Goal: Navigation & Orientation: Find specific page/section

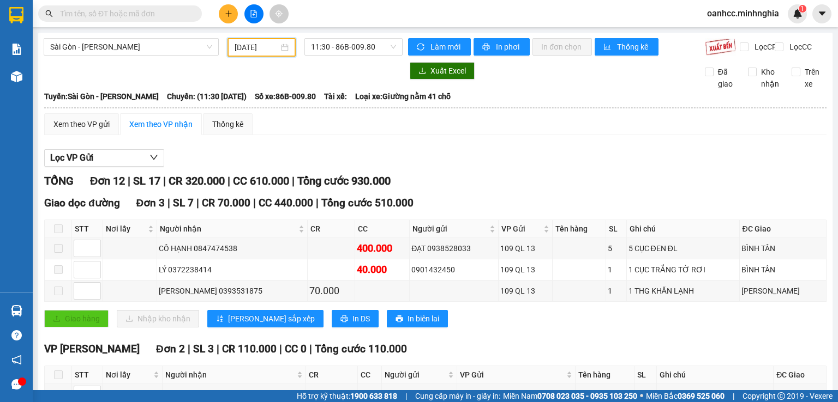
click at [263, 50] on input "[DATE]" at bounding box center [256, 47] width 44 height 12
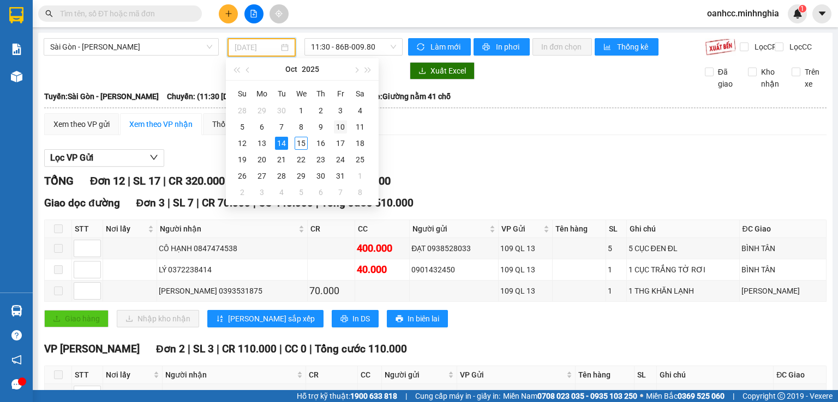
click at [341, 128] on div "10" at bounding box center [340, 127] width 13 height 13
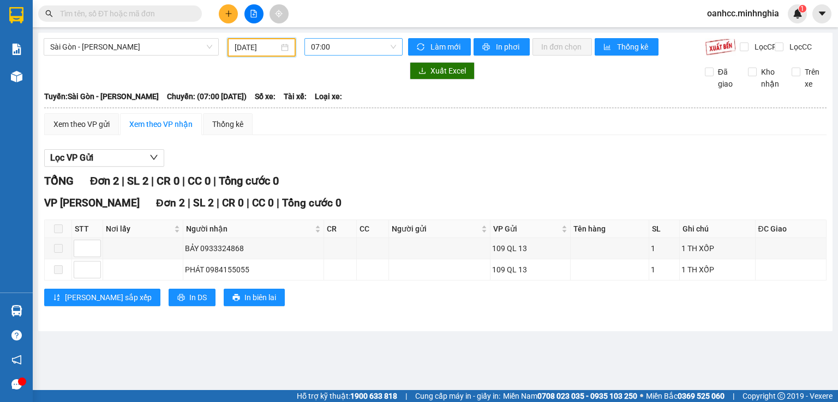
click at [347, 51] on span "07:00" at bounding box center [354, 47] width 86 height 16
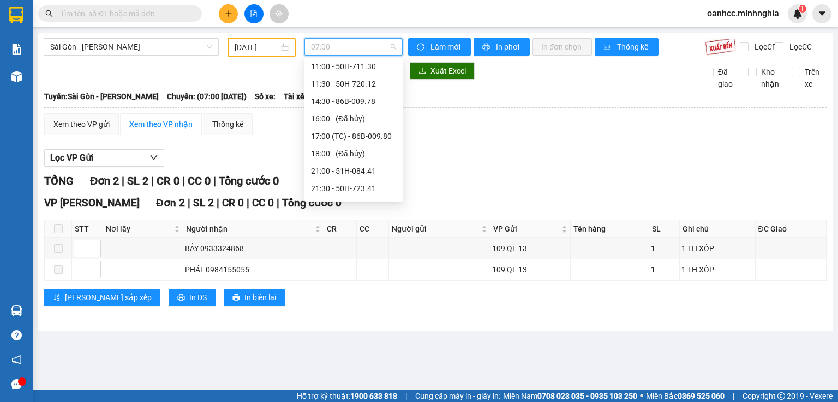
scroll to position [157, 0]
click at [353, 190] on div "22:15 (TC) - 50H-350.51" at bounding box center [353, 191] width 85 height 12
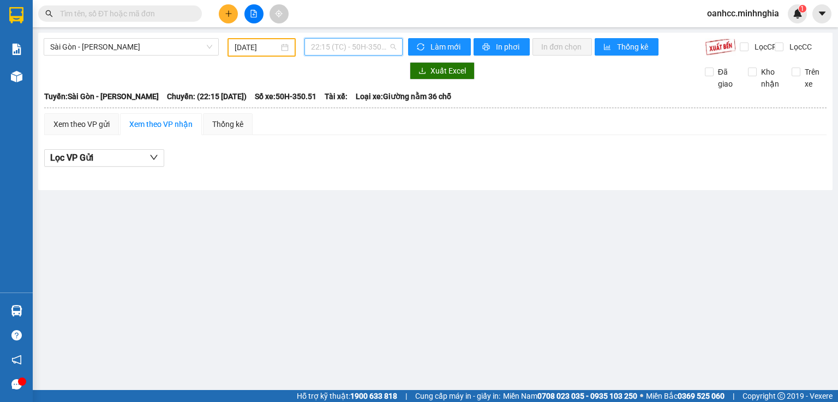
click at [349, 49] on span "22:15 (TC) - 50H-350.51" at bounding box center [354, 47] width 86 height 16
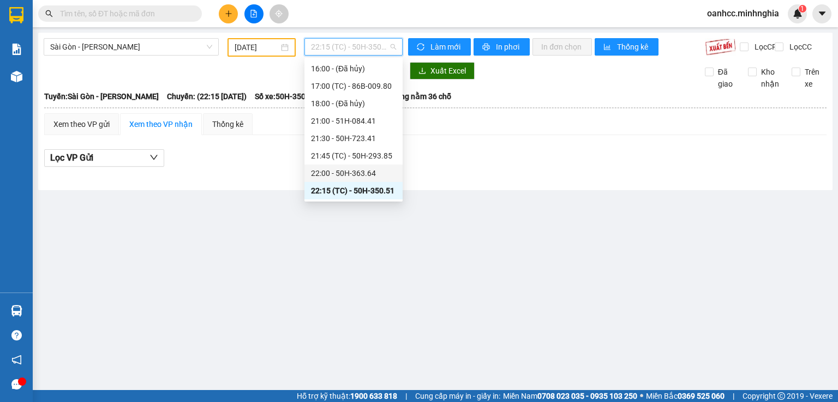
click at [351, 175] on div "22:00 - 50H-363.64" at bounding box center [353, 173] width 85 height 12
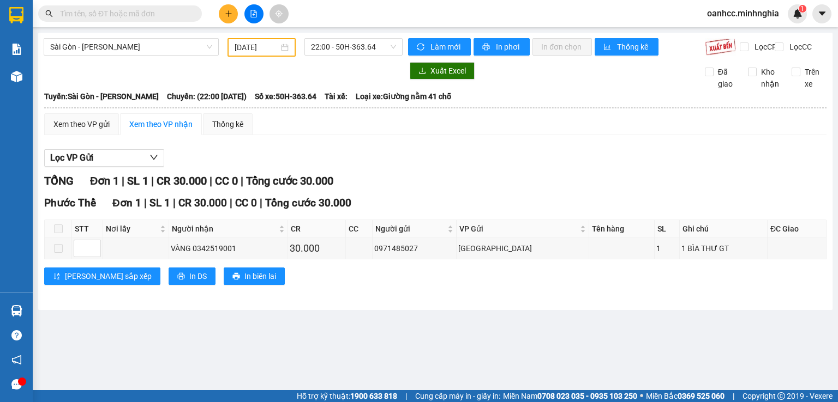
drag, startPoint x: 344, startPoint y: 141, endPoint x: 550, endPoint y: 92, distance: 211.5
click at [550, 90] on div "Xuất Excel Đã giao Kho nhận Trên xe" at bounding box center [435, 76] width 783 height 28
click at [330, 42] on span "22:00 - 50H-363.64" at bounding box center [354, 47] width 86 height 16
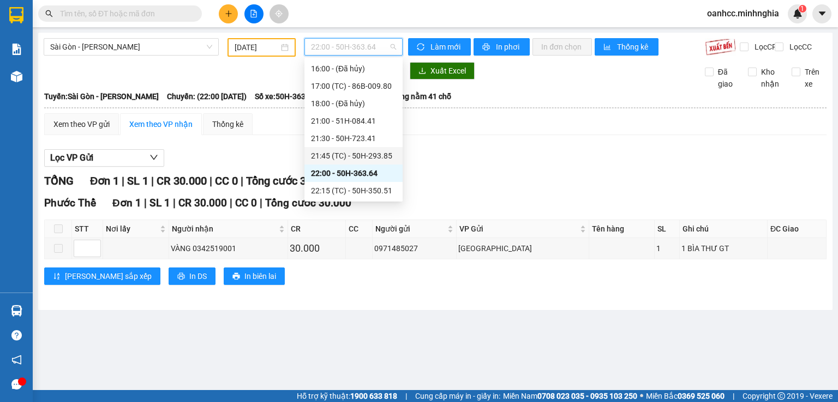
click at [340, 155] on div "21:45 (TC) - 50H-293.85" at bounding box center [353, 156] width 85 height 12
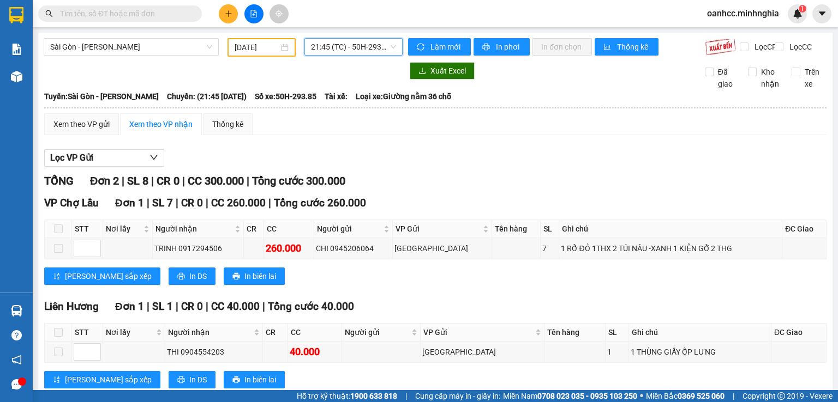
click at [347, 42] on span "21:45 (TC) - 50H-293.85" at bounding box center [354, 47] width 86 height 16
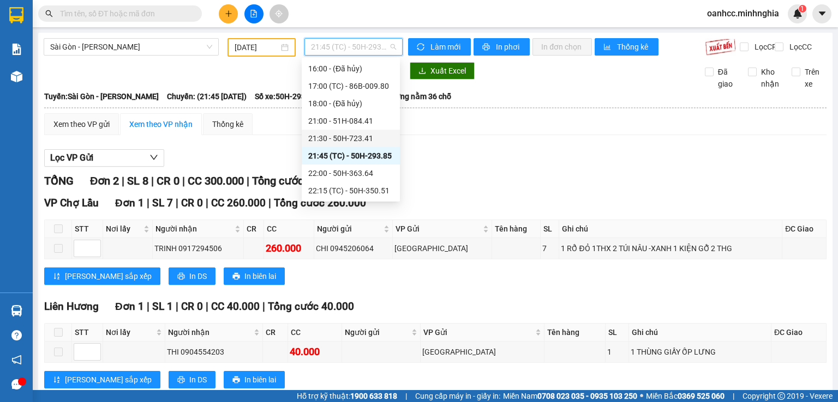
click at [341, 142] on div "21:30 - 50H-723.41" at bounding box center [350, 139] width 85 height 12
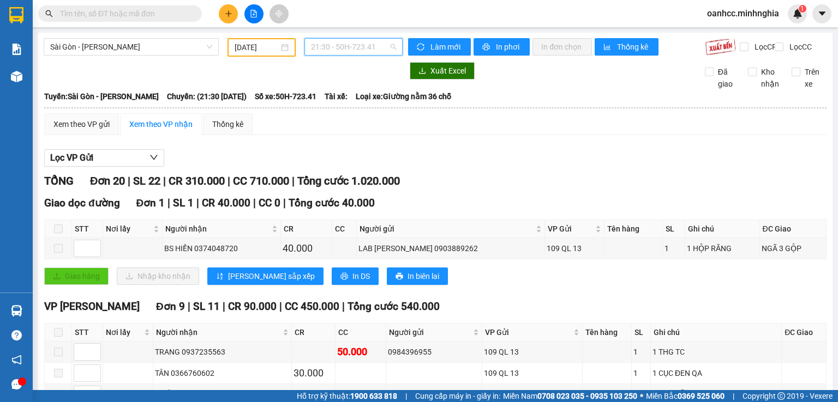
click at [338, 46] on span "21:30 - 50H-723.41" at bounding box center [354, 47] width 86 height 16
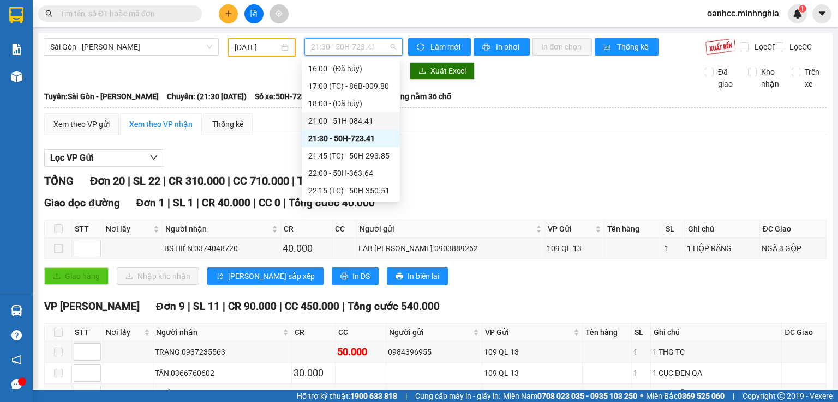
click at [339, 119] on div "21:00 - 51H-084.41" at bounding box center [350, 121] width 85 height 12
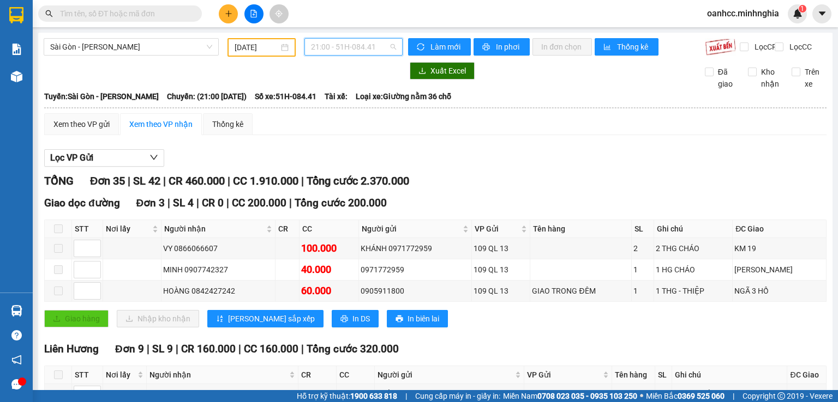
click at [342, 49] on span "21:00 - 51H-084.41" at bounding box center [354, 47] width 86 height 16
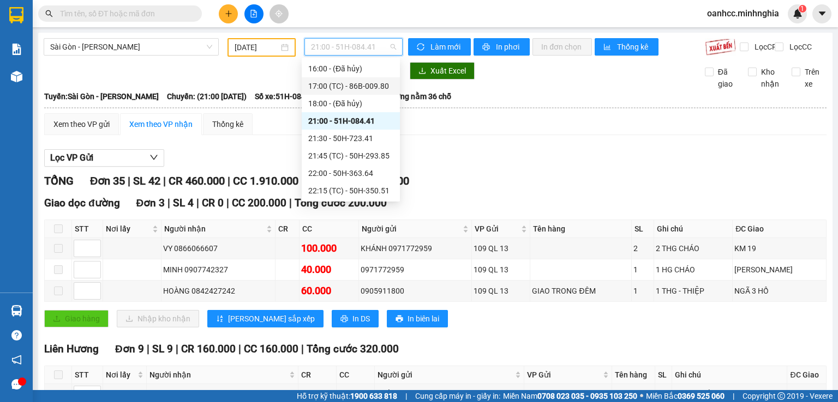
click at [333, 86] on div "17:00 (TC) - 86B-009.80" at bounding box center [350, 86] width 85 height 12
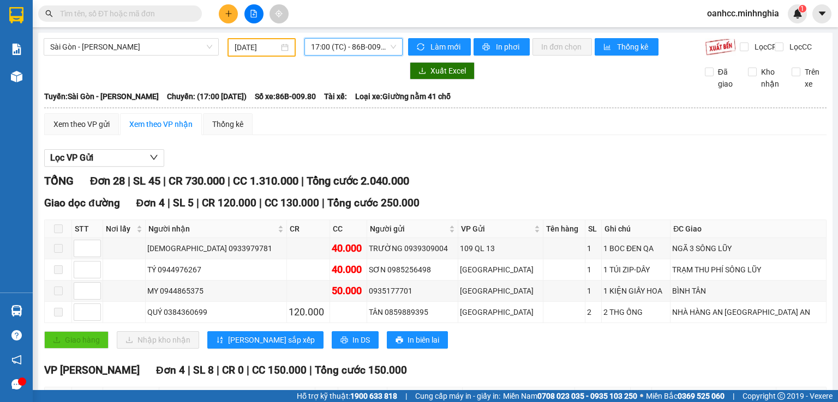
click at [342, 53] on span "17:00 (TC) - 86B-009.80" at bounding box center [354, 47] width 86 height 16
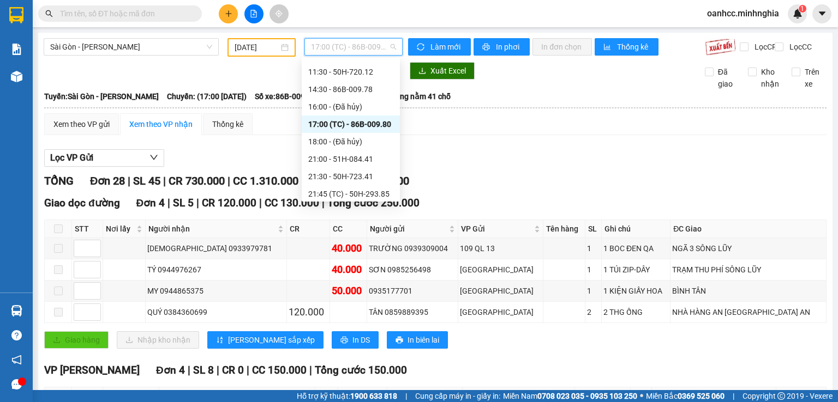
scroll to position [103, 0]
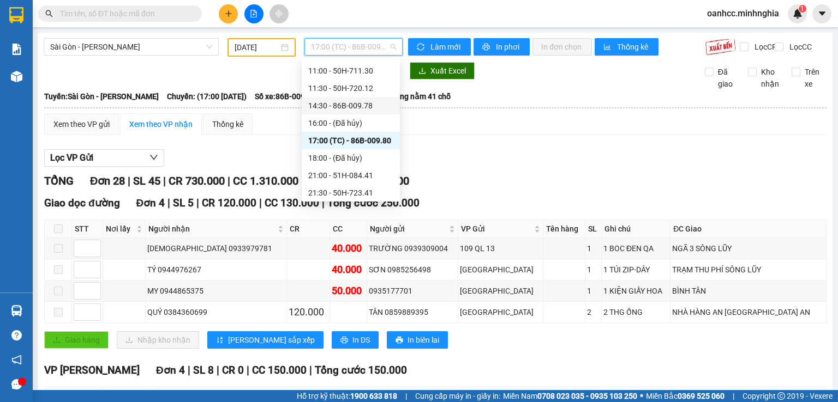
click at [338, 107] on div "14:30 - 86B-009.78" at bounding box center [350, 106] width 85 height 12
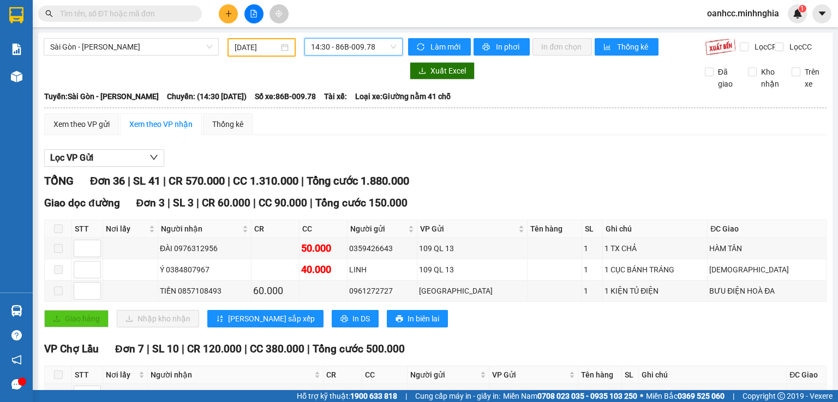
click at [343, 49] on span "14:30 - 86B-009.78" at bounding box center [354, 47] width 86 height 16
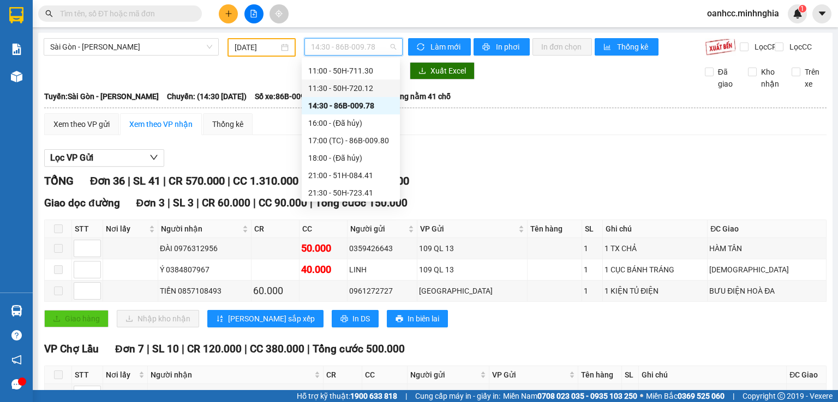
click at [338, 86] on div "11:30 - 50H-720.12" at bounding box center [350, 88] width 85 height 12
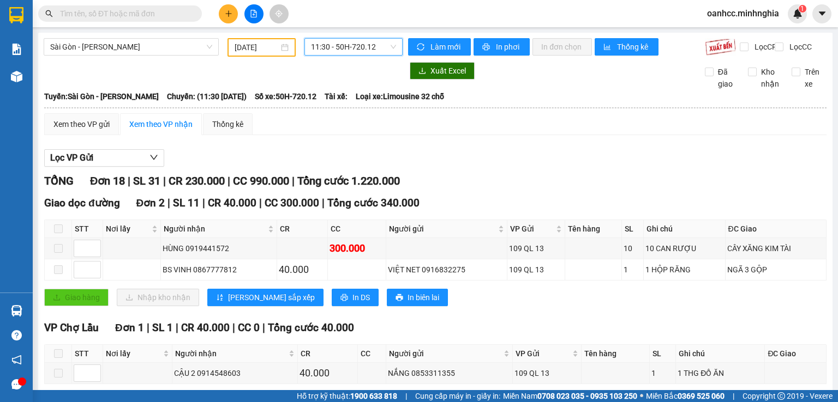
click at [358, 51] on span "11:30 - 50H-720.12" at bounding box center [354, 47] width 86 height 16
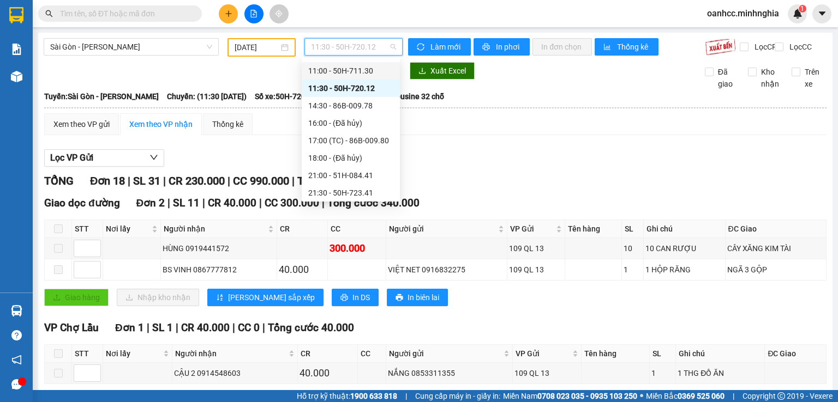
click at [342, 70] on div "11:00 - 50H-711.30" at bounding box center [350, 71] width 85 height 12
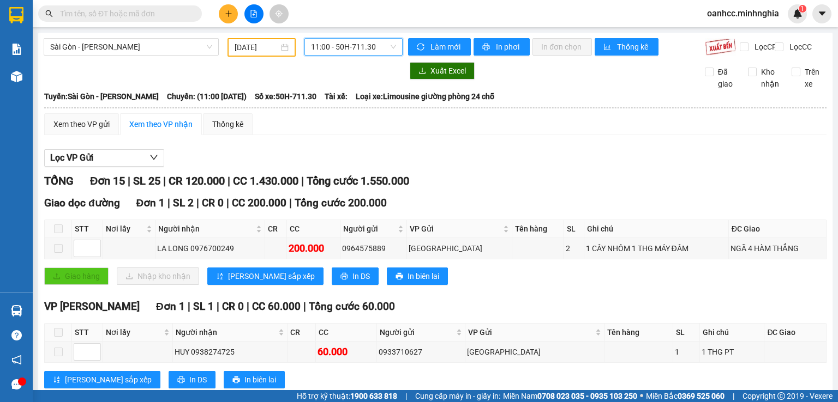
click at [364, 46] on span "11:00 - 50H-711.30" at bounding box center [354, 47] width 86 height 16
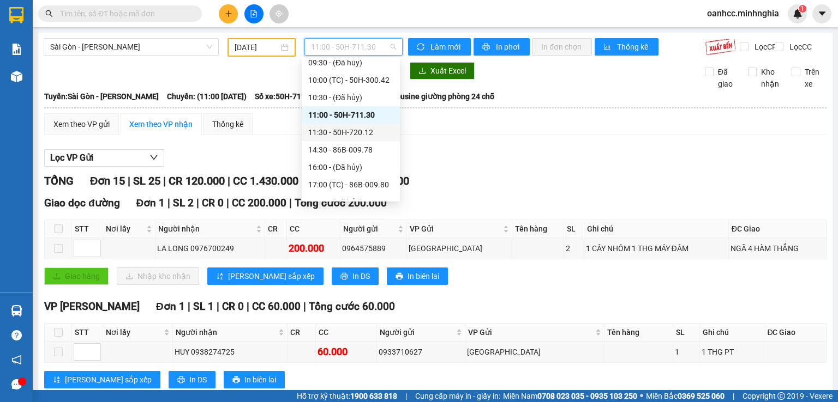
scroll to position [48, 0]
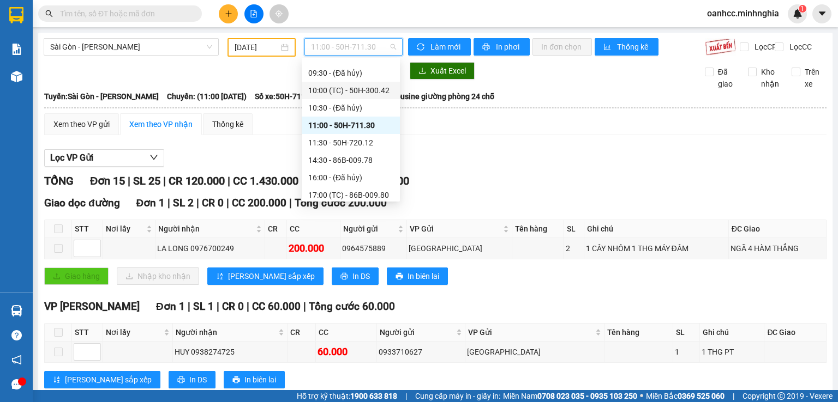
click at [356, 88] on div "10:00 (TC) - 50H-300.42" at bounding box center [350, 91] width 85 height 12
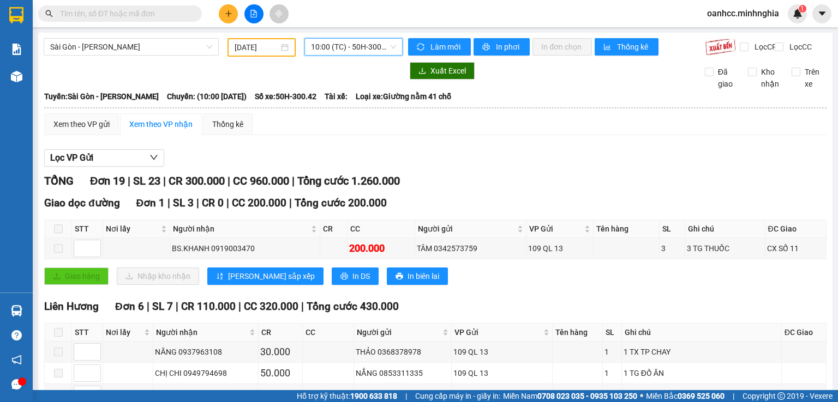
click at [348, 44] on span "10:00 (TC) - 50H-300.42" at bounding box center [354, 47] width 86 height 16
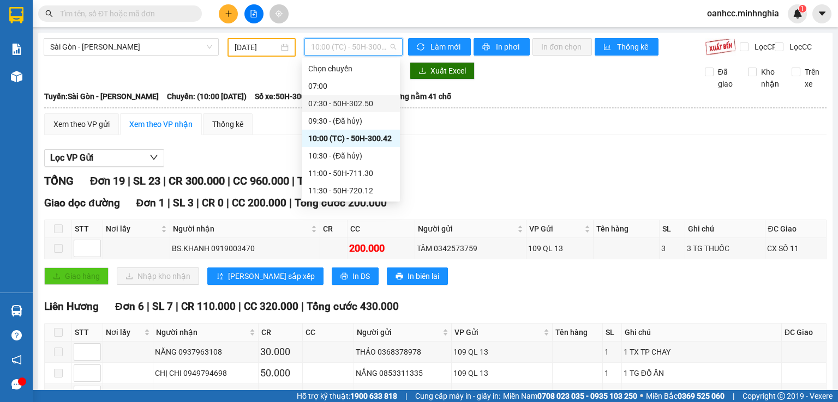
click at [337, 105] on div "07:30 - 50H-302.50" at bounding box center [350, 104] width 85 height 12
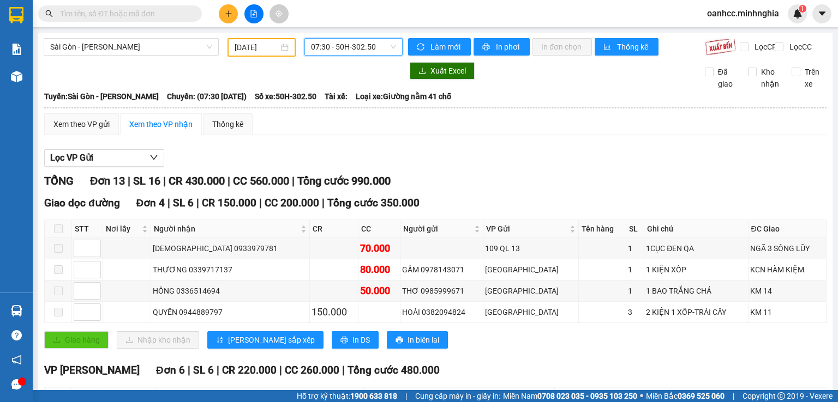
click at [341, 47] on span "07:30 - 50H-302.50" at bounding box center [354, 47] width 86 height 16
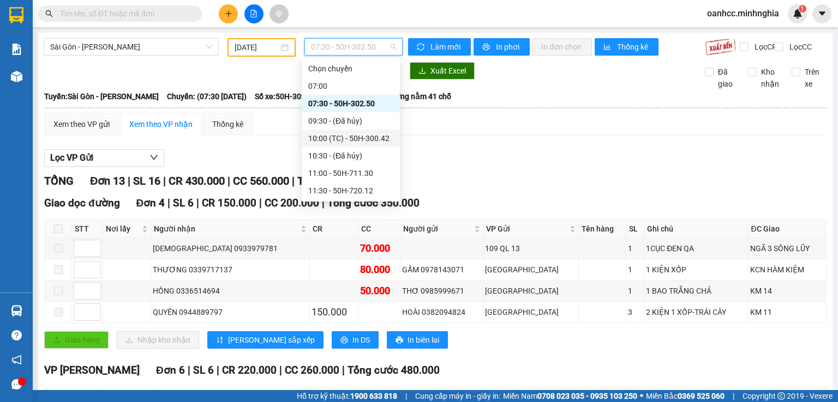
click at [367, 138] on div "10:00 (TC) - 50H-300.42" at bounding box center [350, 139] width 85 height 12
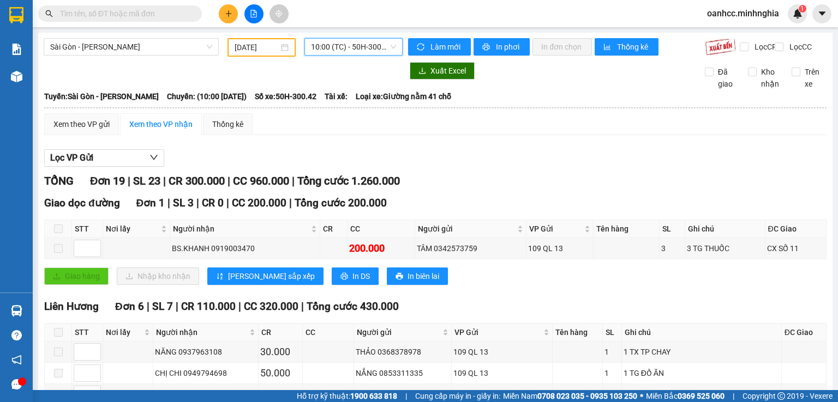
click at [340, 49] on span "10:00 (TC) - 50H-300.42" at bounding box center [354, 47] width 86 height 16
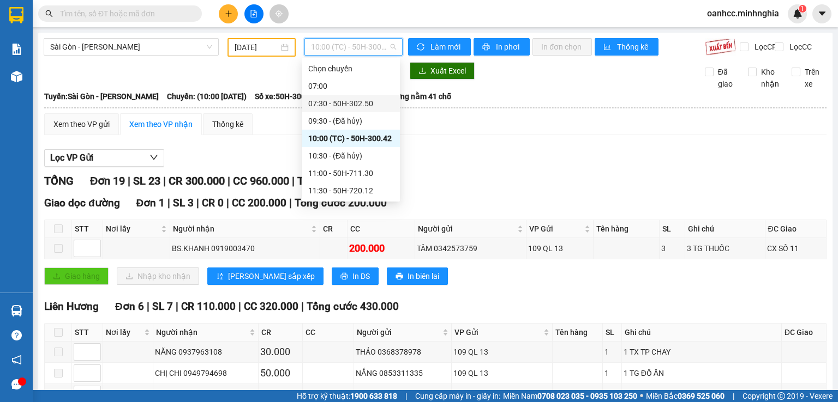
click at [341, 101] on div "07:30 - 50H-302.50" at bounding box center [350, 104] width 85 height 12
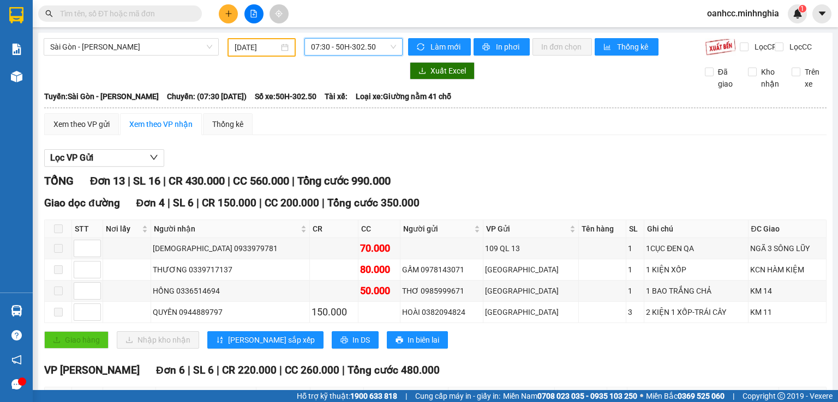
click at [331, 48] on span "07:30 - 50H-302.50" at bounding box center [354, 47] width 86 height 16
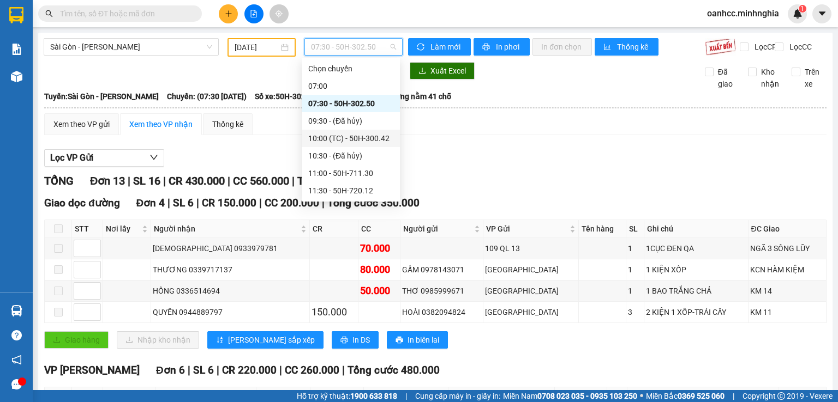
click at [336, 137] on div "10:00 (TC) - 50H-300.42" at bounding box center [350, 139] width 85 height 12
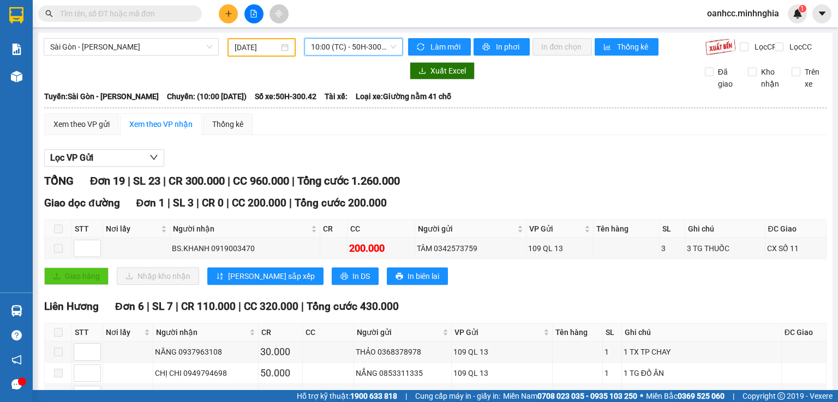
click at [329, 43] on span "10:00 (TC) - 50H-300.42" at bounding box center [354, 47] width 86 height 16
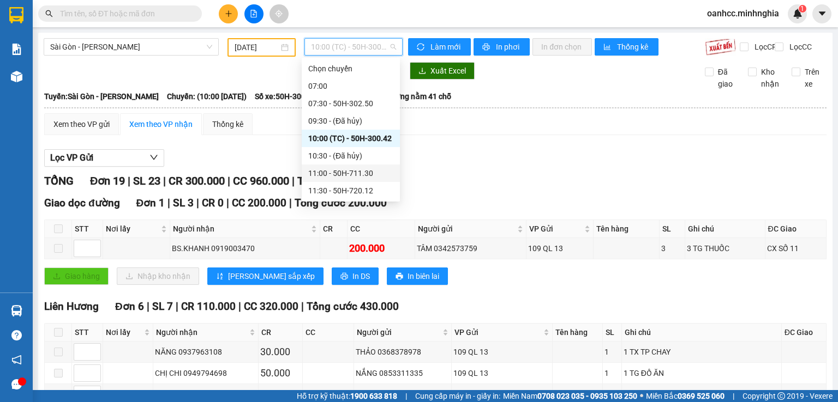
click at [343, 170] on div "11:00 - 50H-711.30" at bounding box center [350, 173] width 85 height 12
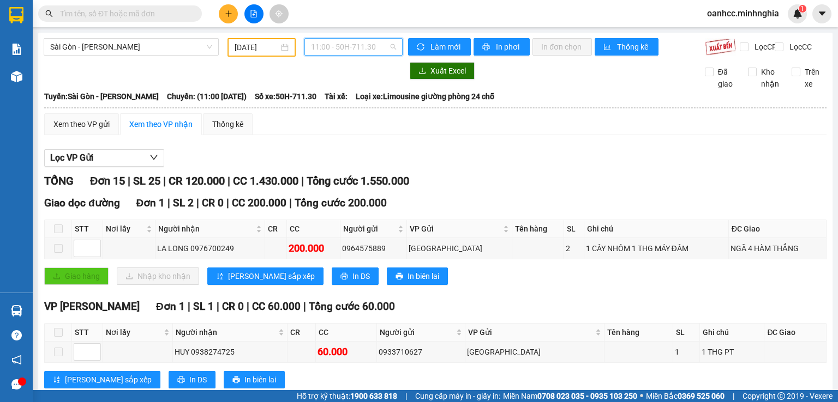
click at [349, 49] on span "11:00 - 50H-711.30" at bounding box center [354, 47] width 86 height 16
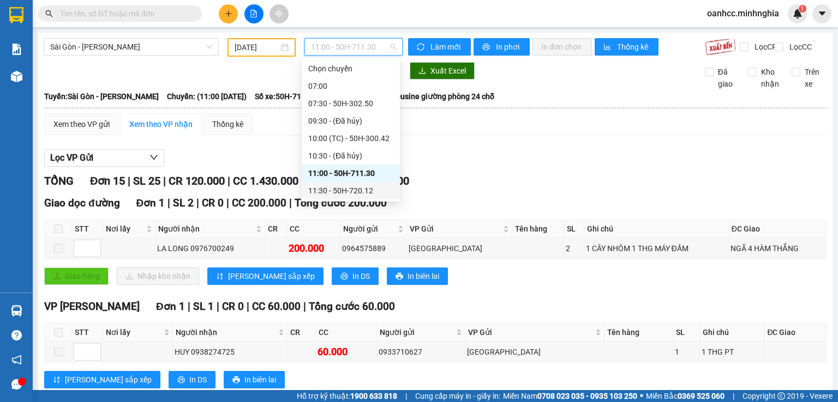
click at [322, 191] on div "11:30 - 50H-720.12" at bounding box center [350, 191] width 85 height 12
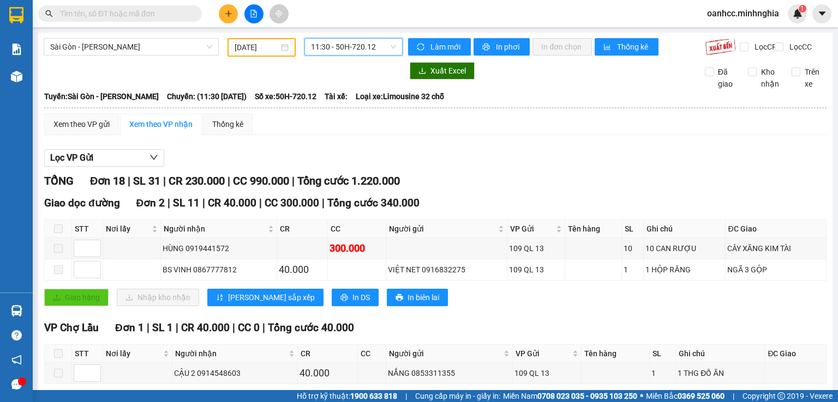
click at [347, 51] on span "11:30 - 50H-720.12" at bounding box center [354, 47] width 86 height 16
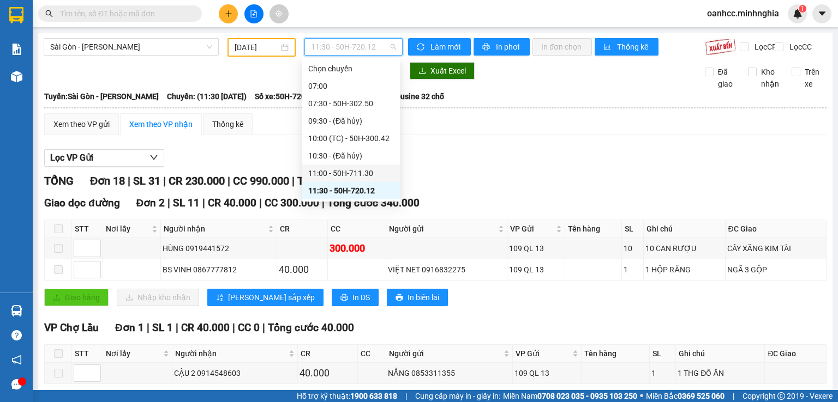
click at [320, 173] on div "11:00 - 50H-711.30" at bounding box center [350, 173] width 85 height 12
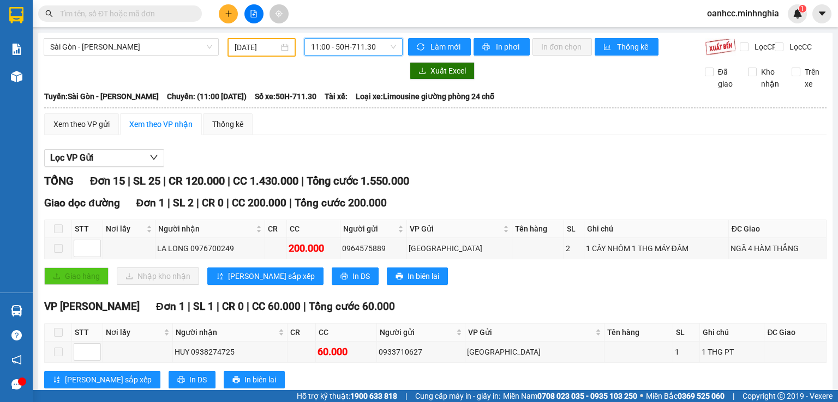
click at [341, 52] on span "11:00 - 50H-711.30" at bounding box center [354, 47] width 86 height 16
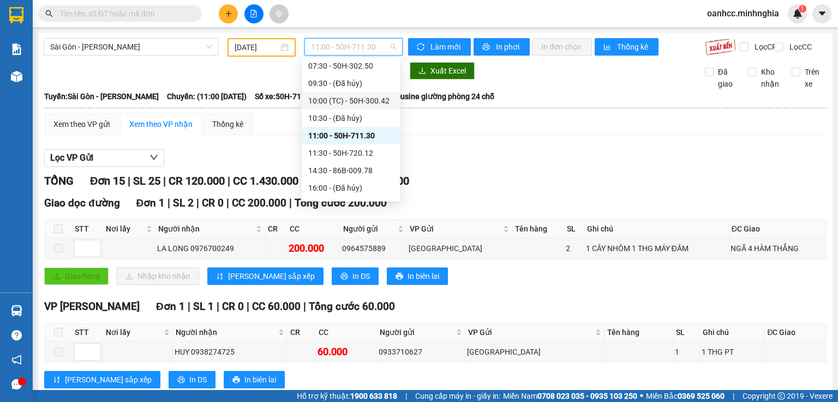
scroll to position [55, 0]
click at [335, 137] on div "11:30 - 50H-720.12" at bounding box center [350, 136] width 85 height 12
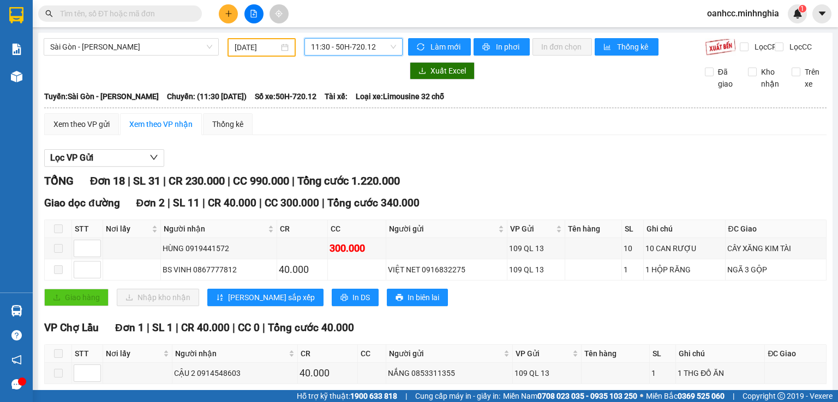
click at [330, 51] on span "11:30 - 50H-720.12" at bounding box center [354, 47] width 86 height 16
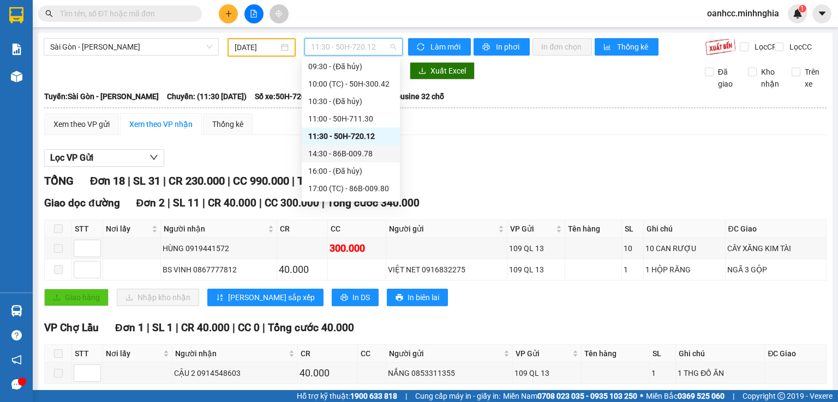
click at [351, 154] on div "14:30 - 86B-009.78" at bounding box center [350, 154] width 85 height 12
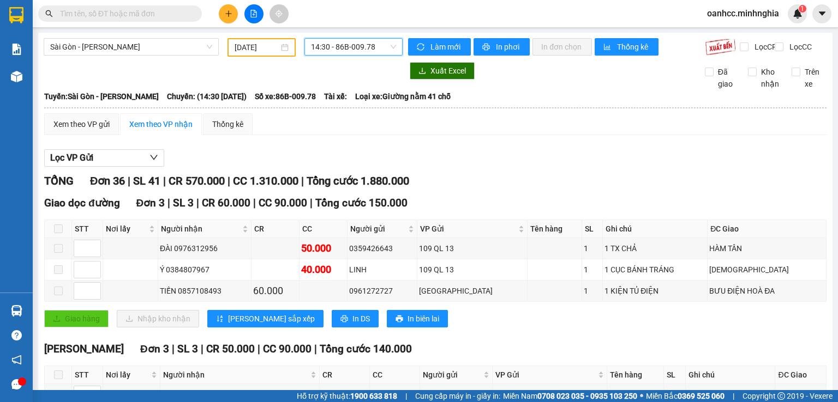
click at [334, 49] on span "14:30 - 86B-009.78" at bounding box center [354, 47] width 86 height 16
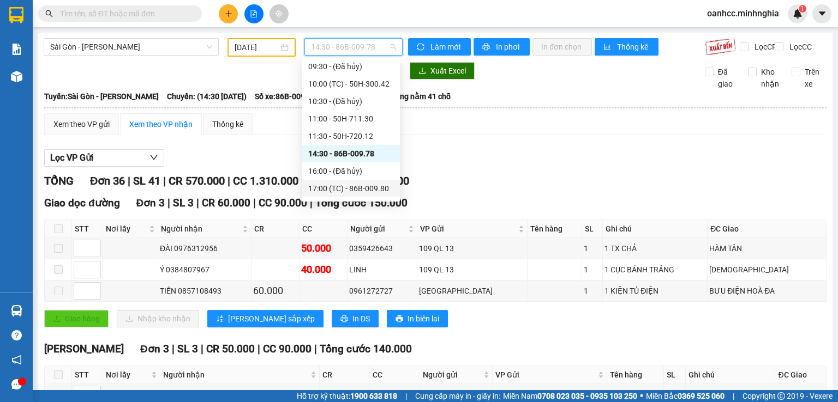
click at [348, 191] on div "17:00 (TC) - 86B-009.80" at bounding box center [350, 189] width 85 height 12
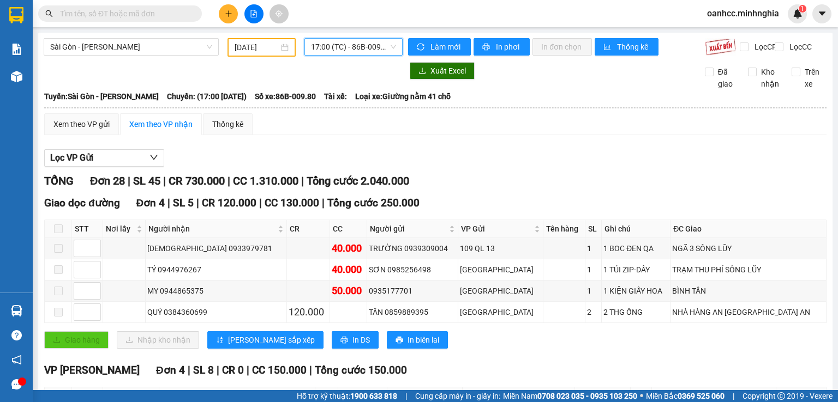
click at [349, 47] on span "17:00 (TC) - 86B-009.80" at bounding box center [354, 47] width 86 height 16
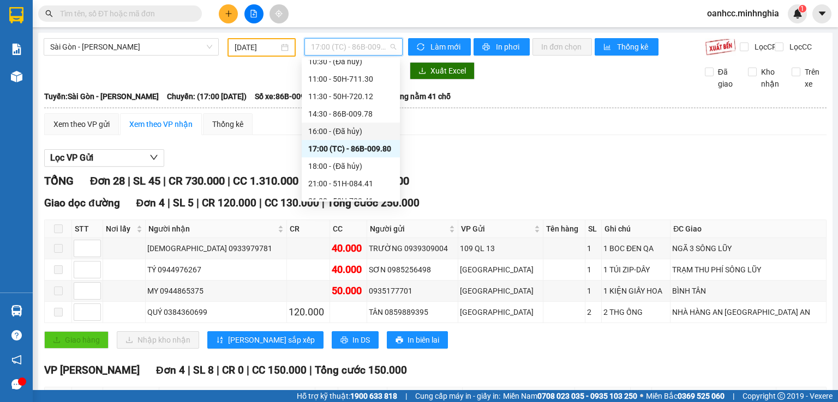
scroll to position [109, 0]
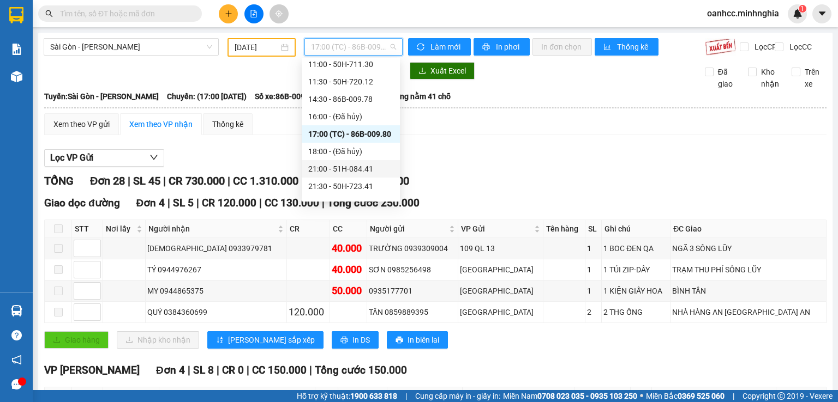
click at [345, 169] on div "21:00 - 51H-084.41" at bounding box center [350, 169] width 85 height 12
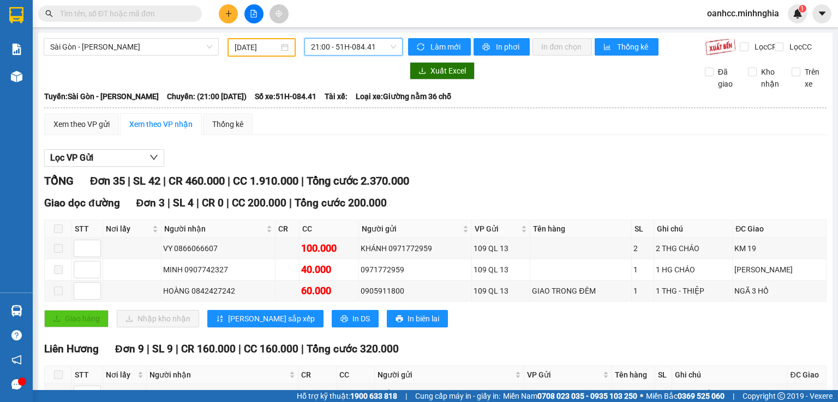
click at [356, 51] on span "21:00 - 51H-084.41" at bounding box center [354, 47] width 86 height 16
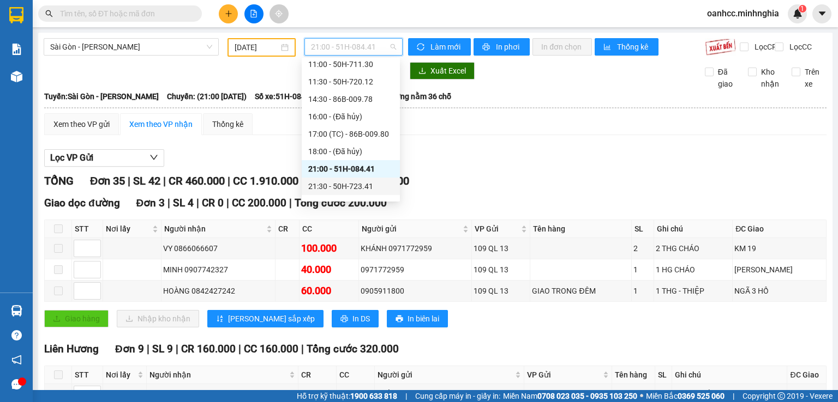
click at [347, 188] on div "21:30 - 50H-723.41" at bounding box center [350, 187] width 85 height 12
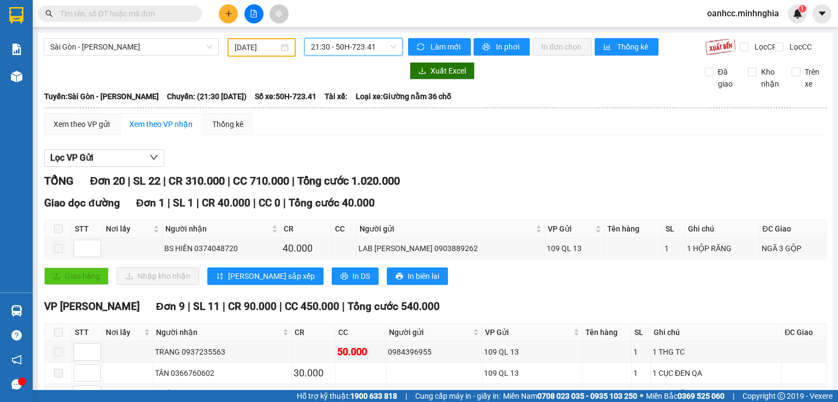
click at [345, 45] on span "21:30 - 50H-723.41" at bounding box center [354, 47] width 86 height 16
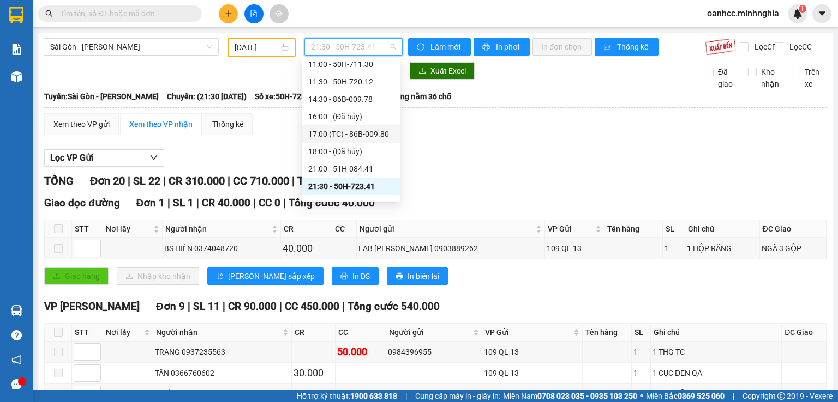
scroll to position [157, 0]
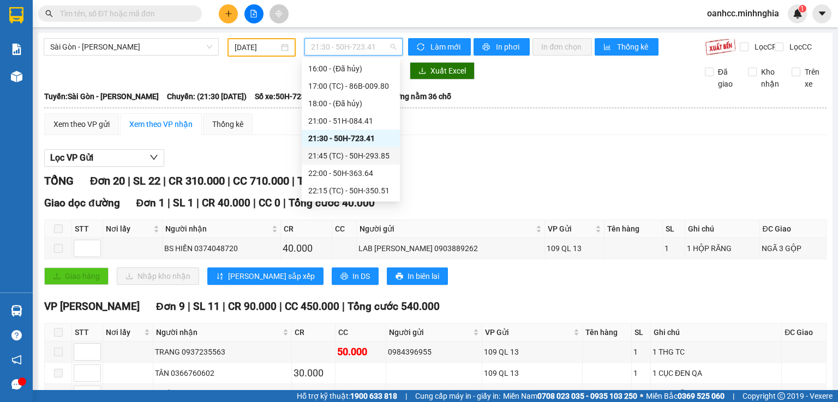
click at [356, 155] on div "21:45 (TC) - 50H-293.85" at bounding box center [350, 156] width 85 height 12
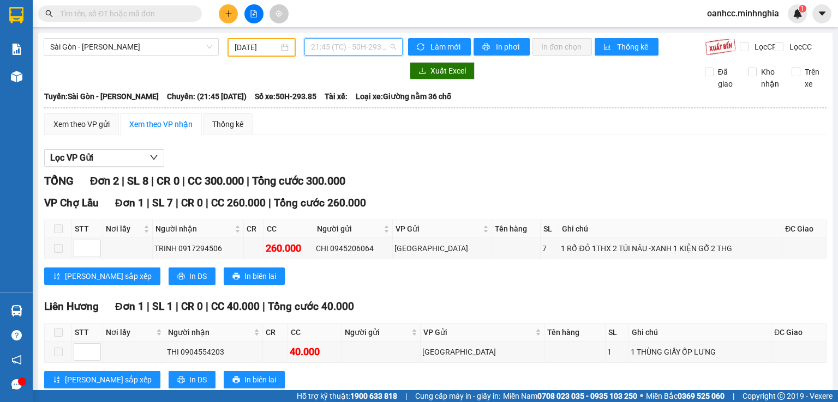
click at [337, 55] on span "21:45 (TC) - 50H-293.85" at bounding box center [354, 47] width 86 height 16
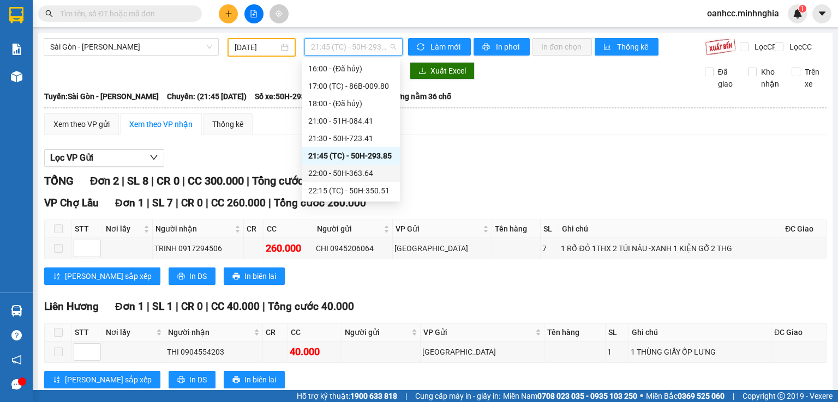
click at [346, 171] on div "22:00 - 50H-363.64" at bounding box center [350, 173] width 85 height 12
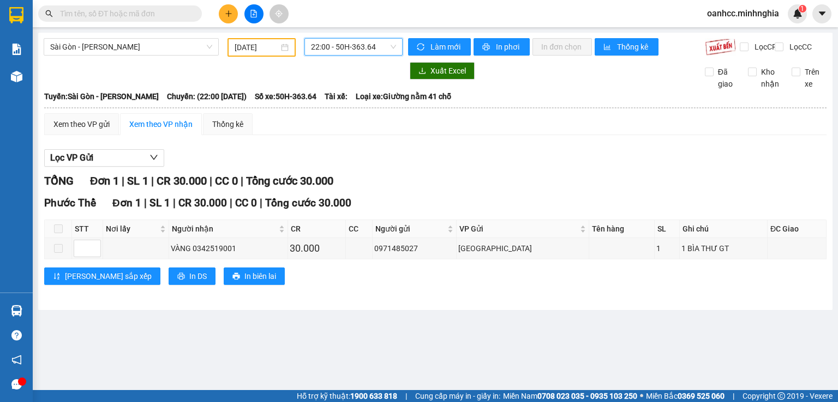
click at [333, 55] on span "22:00 - 50H-363.64" at bounding box center [354, 47] width 86 height 16
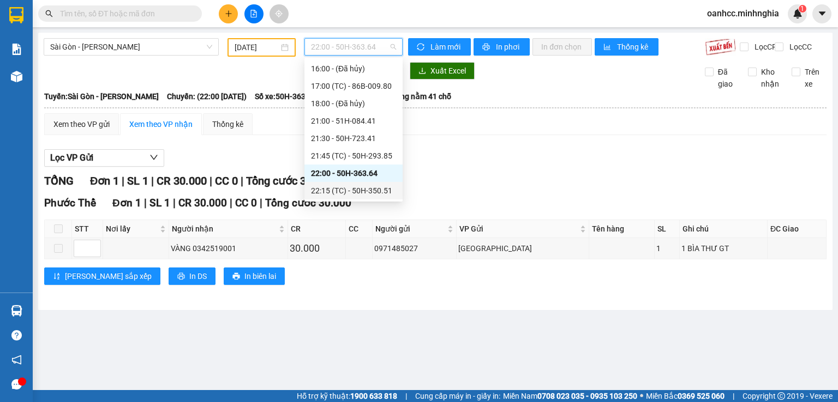
click at [369, 193] on div "22:15 (TC) - 50H-350.51" at bounding box center [353, 191] width 85 height 12
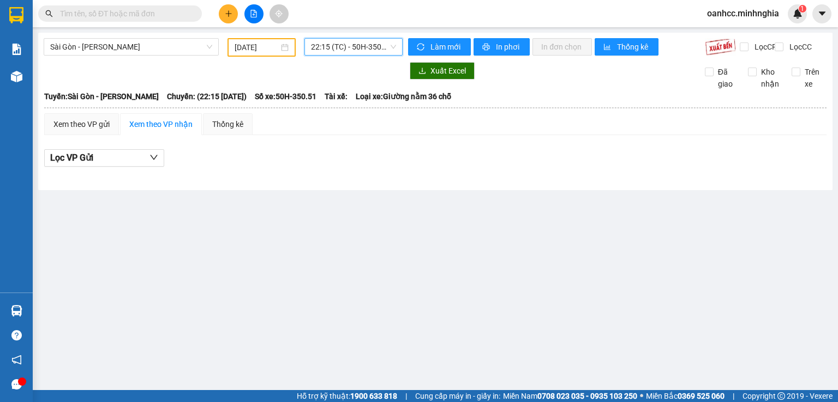
click at [258, 45] on input "[DATE]" at bounding box center [256, 47] width 44 height 12
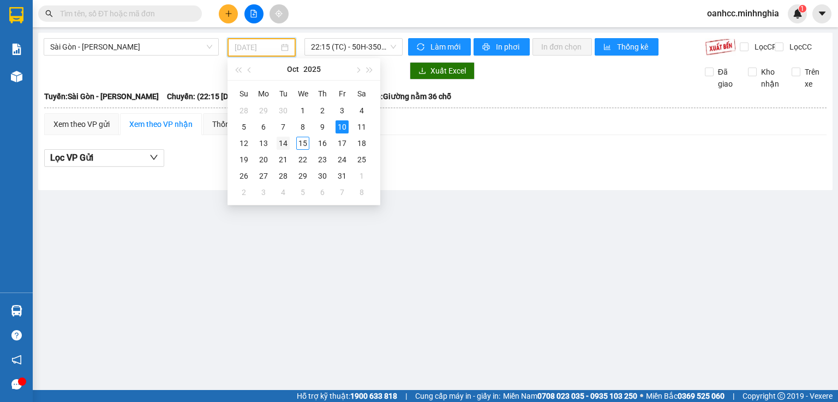
click at [286, 148] on div "14" at bounding box center [282, 143] width 13 height 13
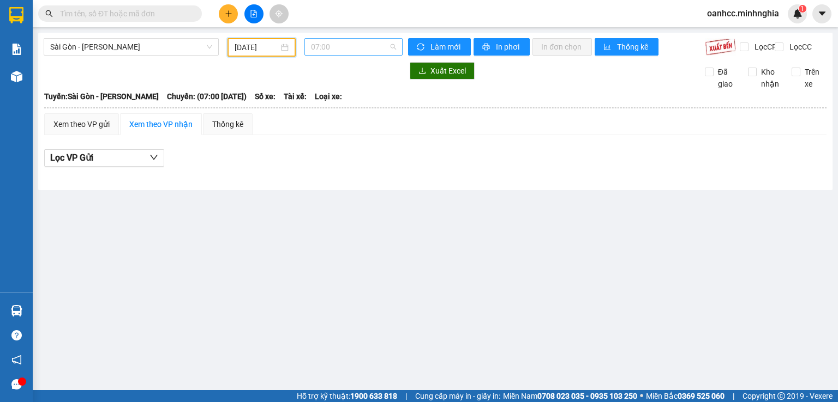
click at [349, 50] on span "07:00" at bounding box center [354, 47] width 86 height 16
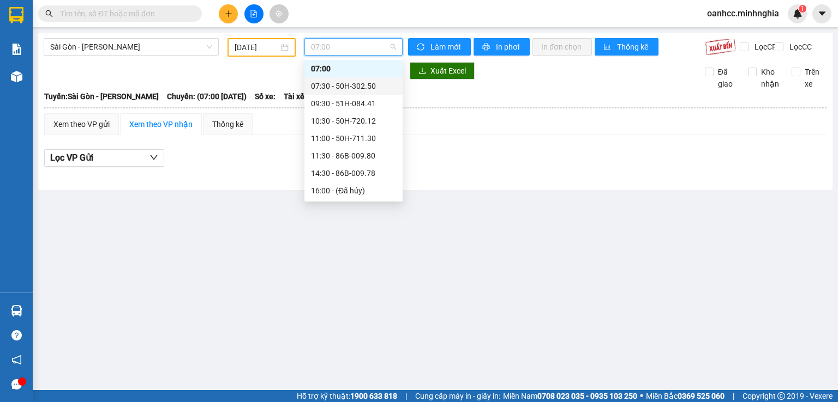
click at [348, 87] on div "07:30 - 50H-302.50" at bounding box center [353, 86] width 85 height 12
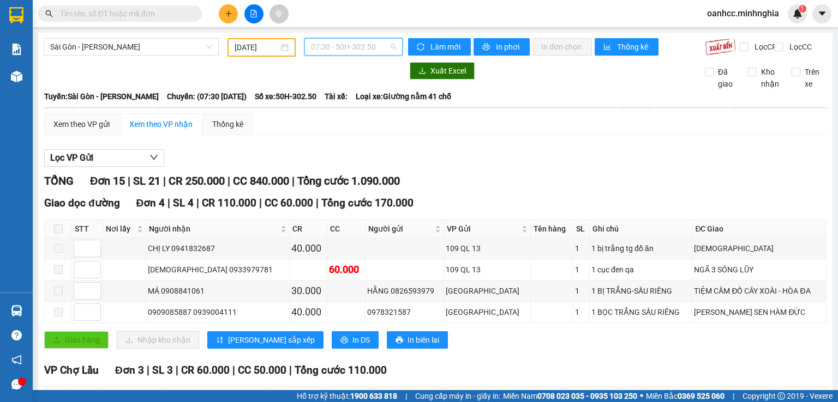
click at [338, 46] on span "07:30 - 50H-302.50" at bounding box center [354, 47] width 86 height 16
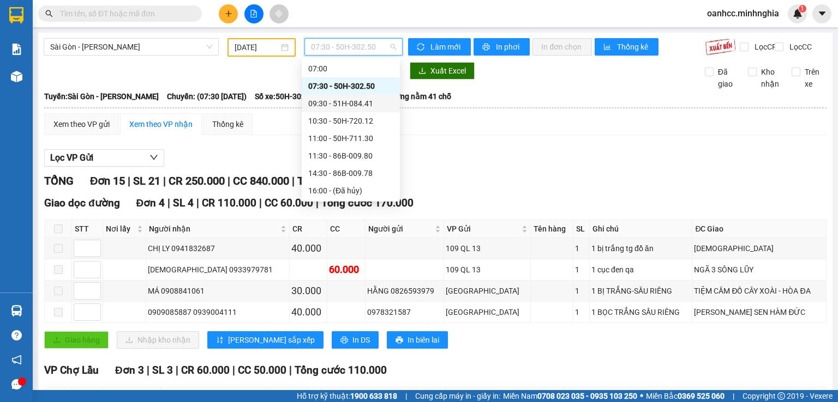
click at [343, 105] on div "09:30 - 51H-084.41" at bounding box center [350, 104] width 85 height 12
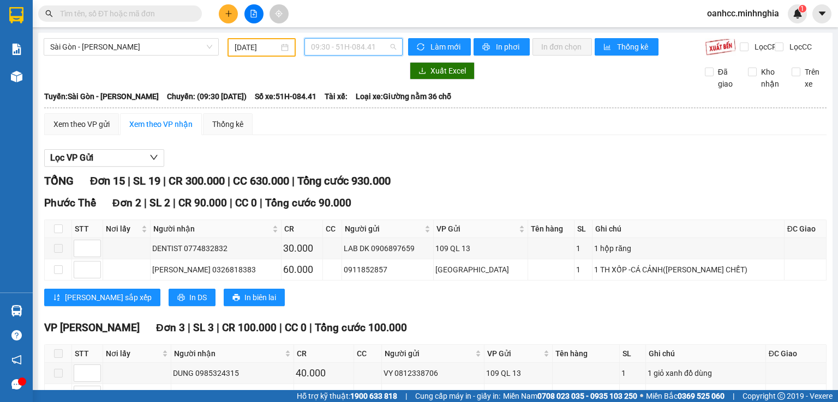
click at [340, 49] on span "09:30 - 51H-084.41" at bounding box center [354, 47] width 86 height 16
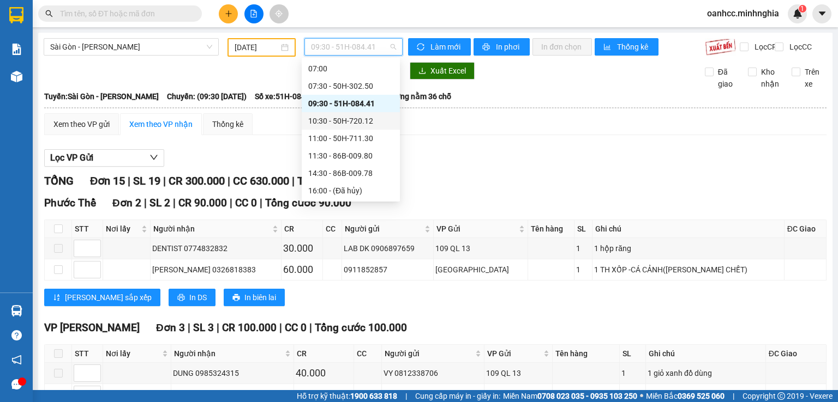
click at [327, 123] on div "10:30 - 50H-720.12" at bounding box center [350, 121] width 85 height 12
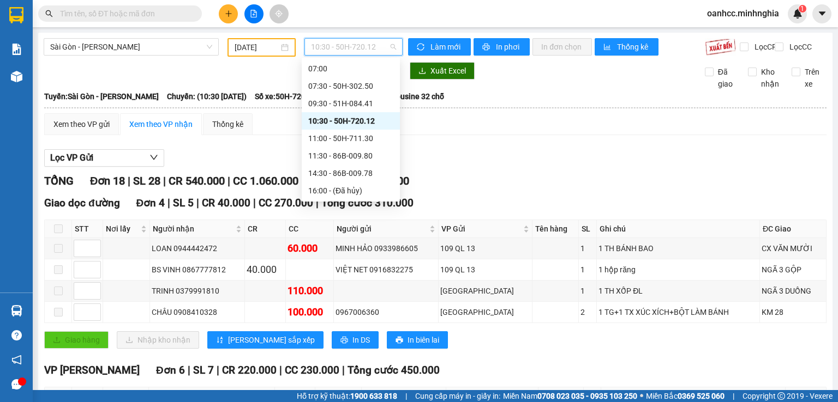
click at [332, 51] on span "10:30 - 50H-720.12" at bounding box center [354, 47] width 86 height 16
click at [341, 142] on div "11:00 - 50H-711.30" at bounding box center [350, 139] width 85 height 12
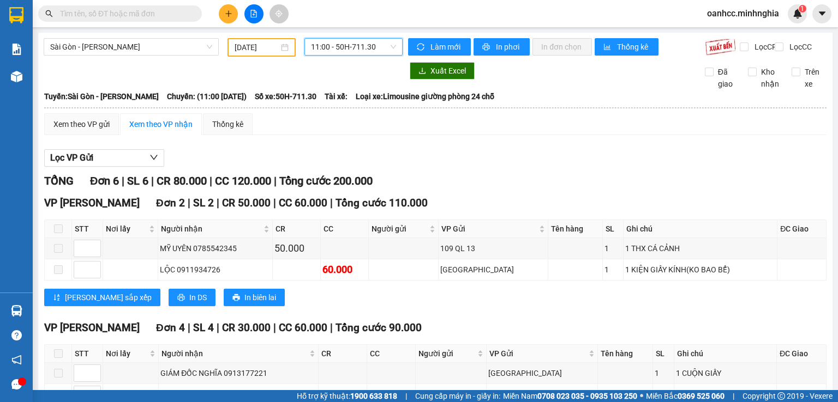
click at [337, 51] on span "11:00 - 50H-711.30" at bounding box center [354, 47] width 86 height 16
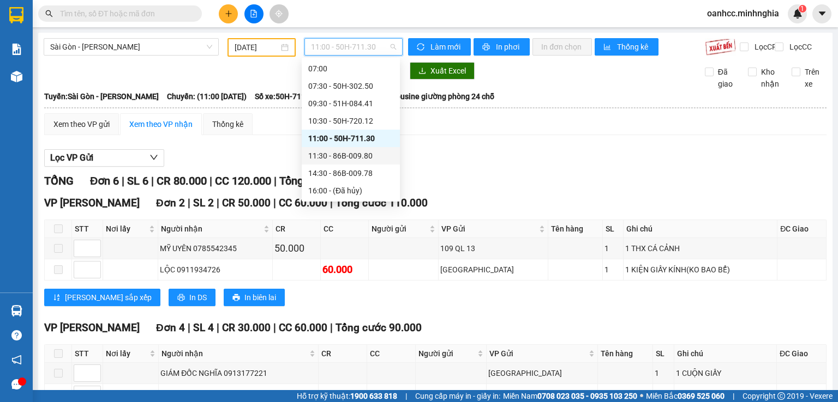
click at [336, 158] on div "11:30 - 86B-009.80" at bounding box center [350, 156] width 85 height 12
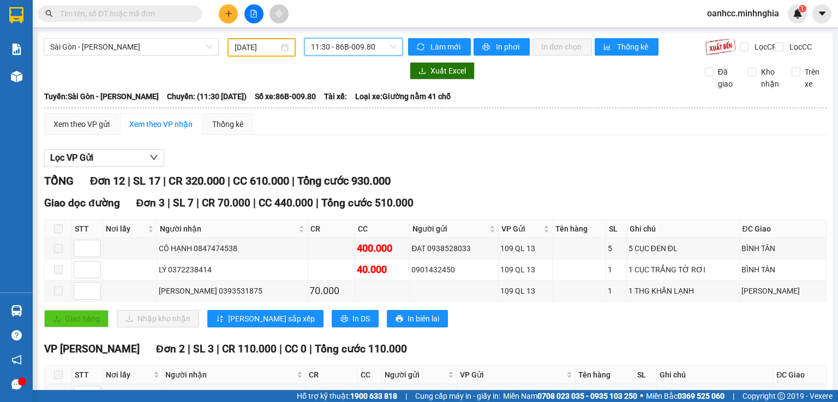
click at [349, 52] on span "11:30 - 86B-009.80" at bounding box center [354, 47] width 86 height 16
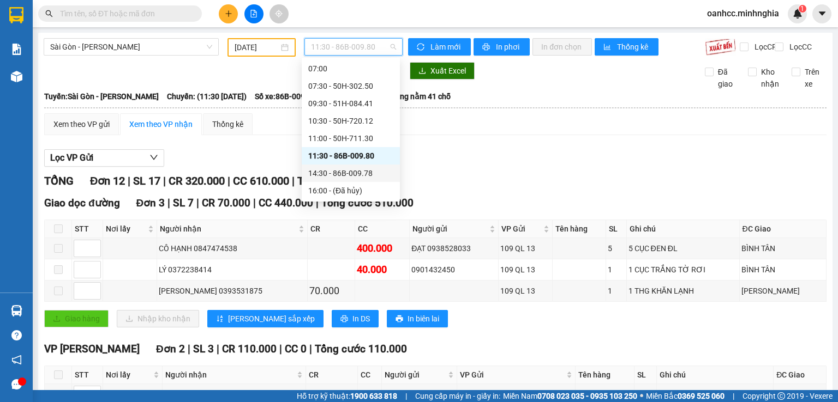
click at [338, 176] on div "14:30 - 86B-009.78" at bounding box center [350, 173] width 85 height 12
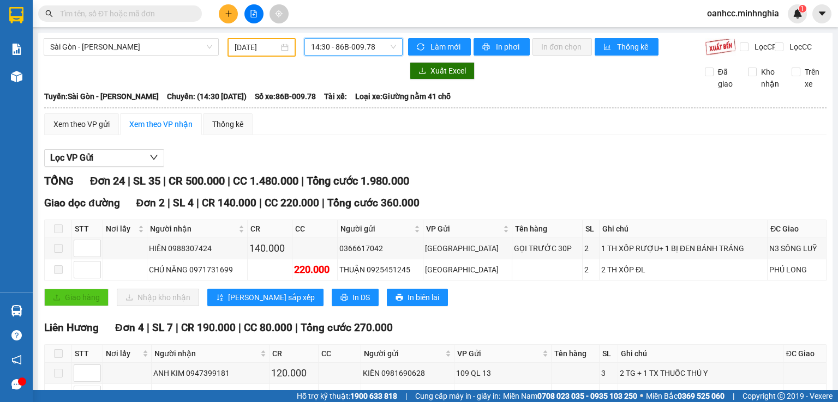
click at [355, 47] on span "14:30 - 86B-009.78" at bounding box center [354, 47] width 86 height 16
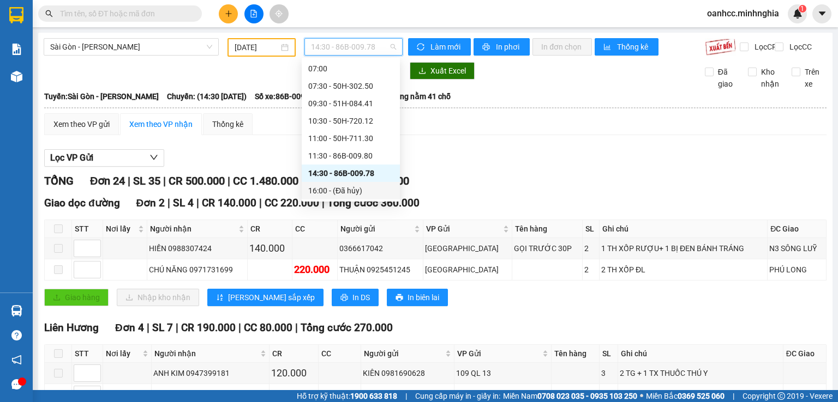
scroll to position [72, 0]
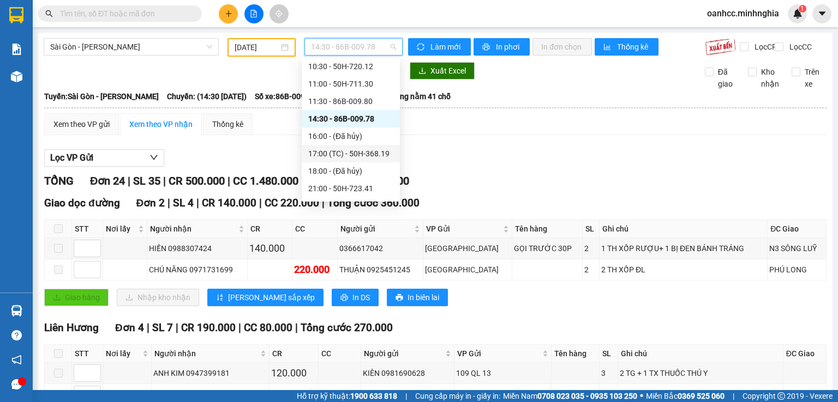
click at [357, 157] on div "17:00 (TC) - 50H-368.19" at bounding box center [350, 154] width 85 height 12
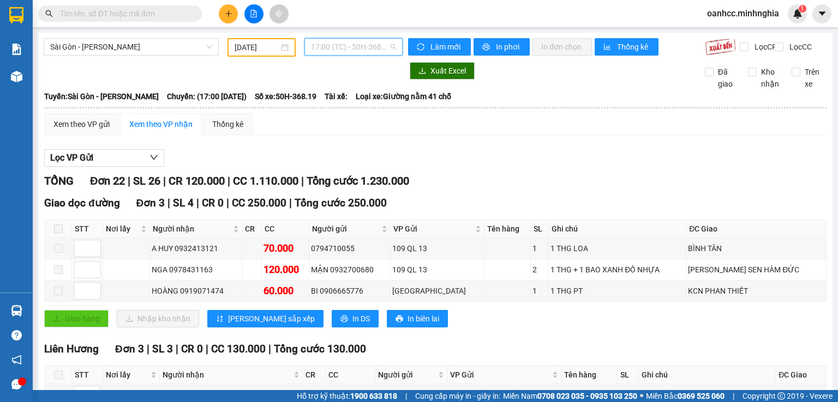
click at [371, 51] on span "17:00 (TC) - 50H-368.19" at bounding box center [354, 47] width 86 height 16
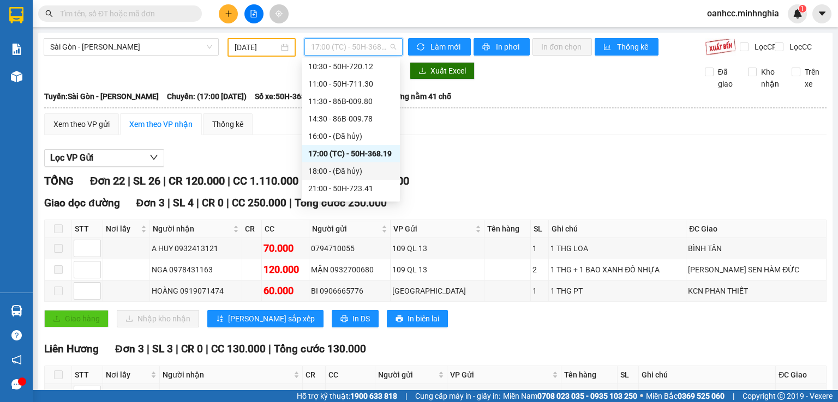
scroll to position [105, 0]
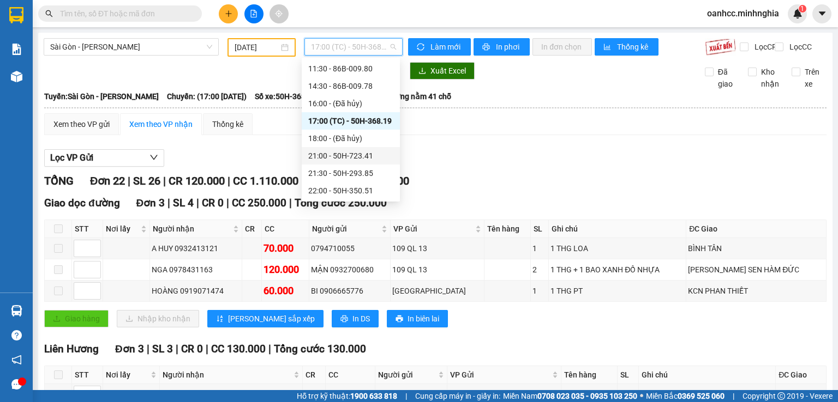
click at [339, 155] on div "21:00 - 50H-723.41" at bounding box center [350, 156] width 85 height 12
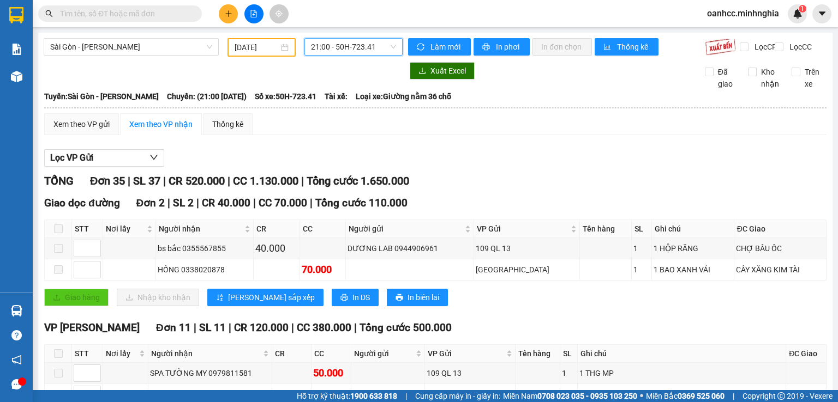
click at [258, 45] on input "[DATE]" at bounding box center [256, 47] width 44 height 12
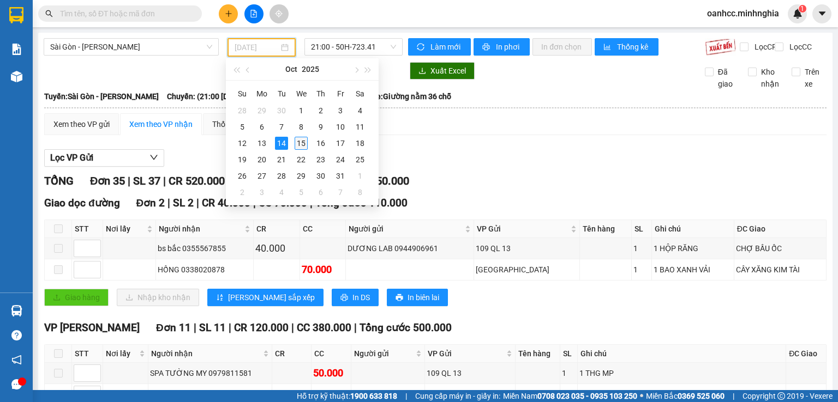
click at [301, 145] on div "15" at bounding box center [300, 143] width 13 height 13
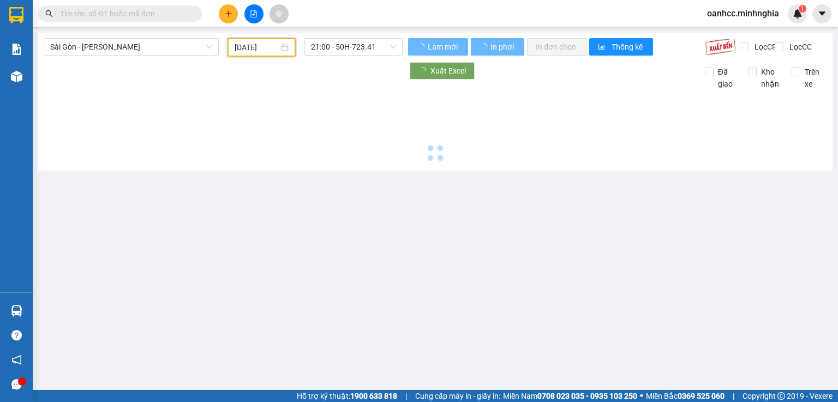
type input "[DATE]"
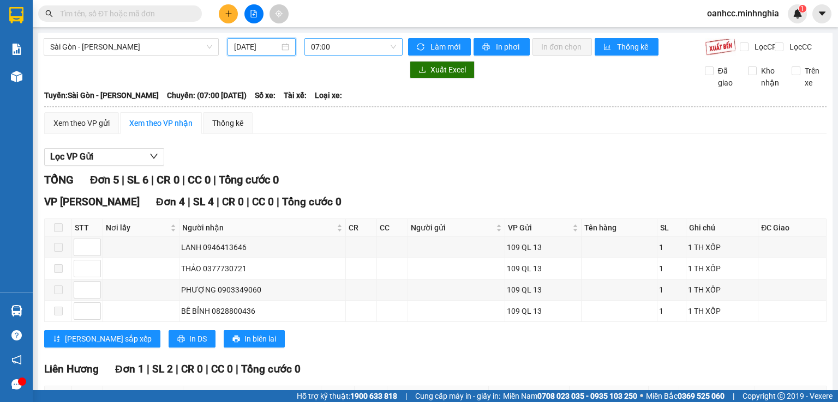
click at [339, 48] on span "07:00" at bounding box center [354, 47] width 86 height 16
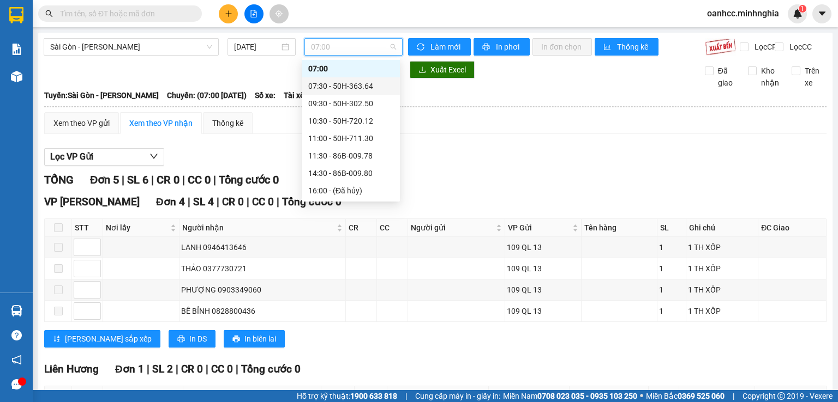
click at [330, 81] on div "07:30 - 50H-363.64" at bounding box center [350, 86] width 85 height 12
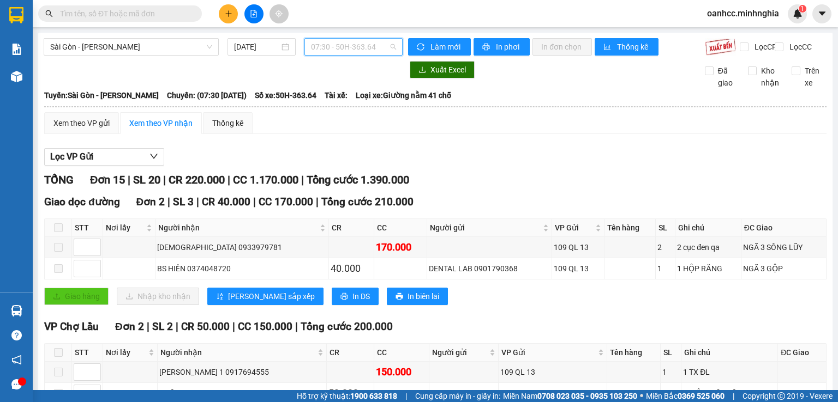
click at [341, 49] on span "07:30 - 50H-363.64" at bounding box center [354, 47] width 86 height 16
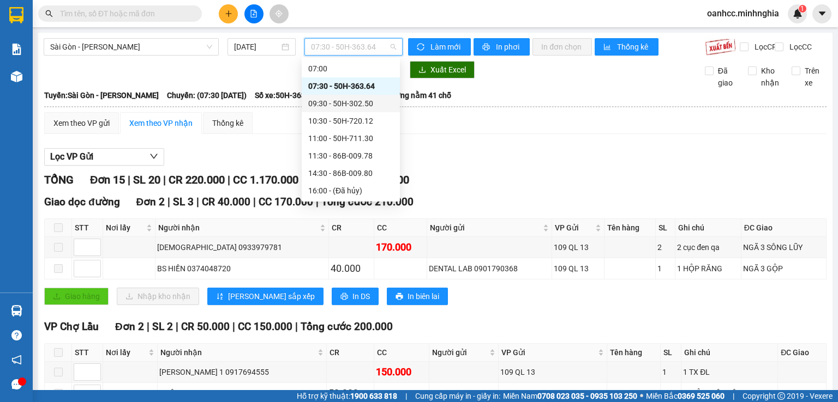
click at [340, 106] on div "09:30 - 50H-302.50" at bounding box center [350, 104] width 85 height 12
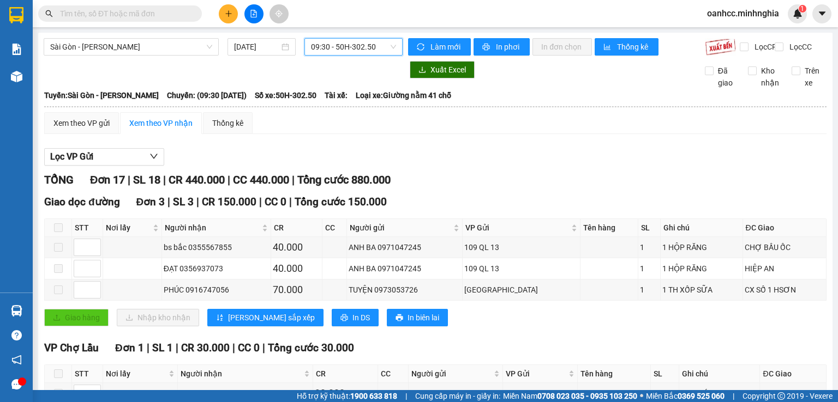
click at [336, 51] on span "09:30 - 50H-302.50" at bounding box center [354, 47] width 86 height 16
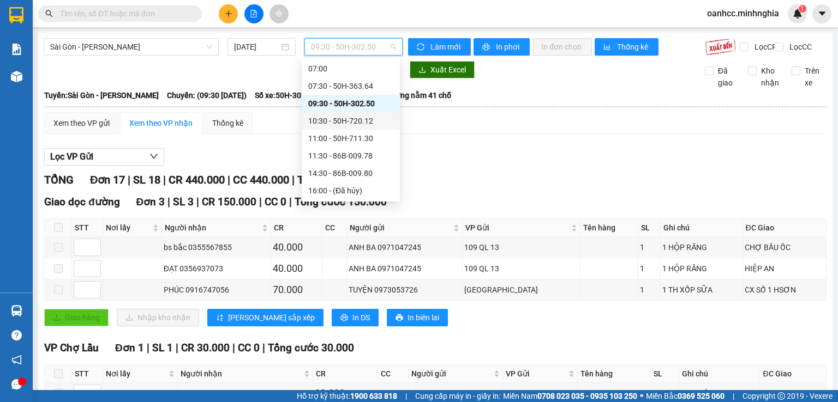
click at [338, 119] on div "10:30 - 50H-720.12" at bounding box center [350, 121] width 85 height 12
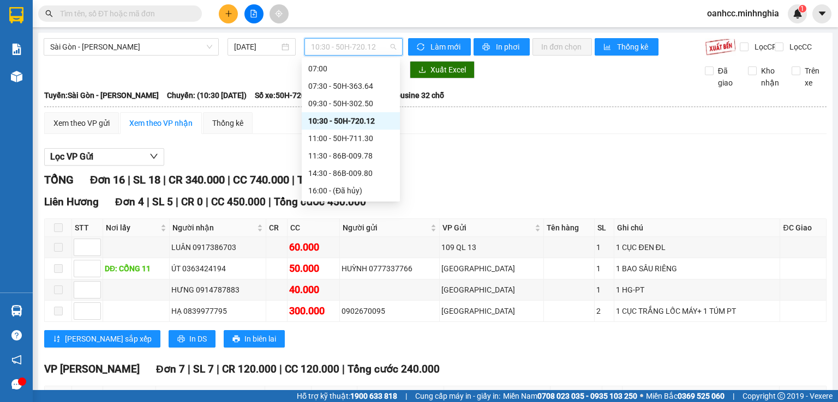
click at [363, 53] on span "10:30 - 50H-720.12" at bounding box center [354, 47] width 86 height 16
click at [341, 137] on div "11:00 - 50H-711.30" at bounding box center [350, 139] width 85 height 12
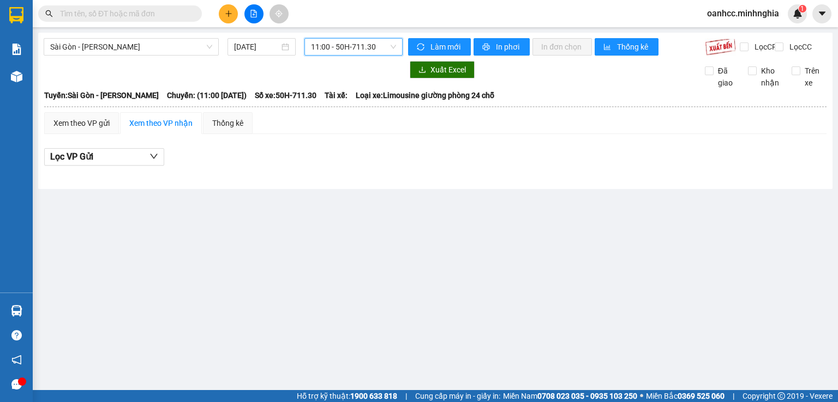
click at [334, 46] on span "11:00 - 50H-711.30" at bounding box center [354, 47] width 86 height 16
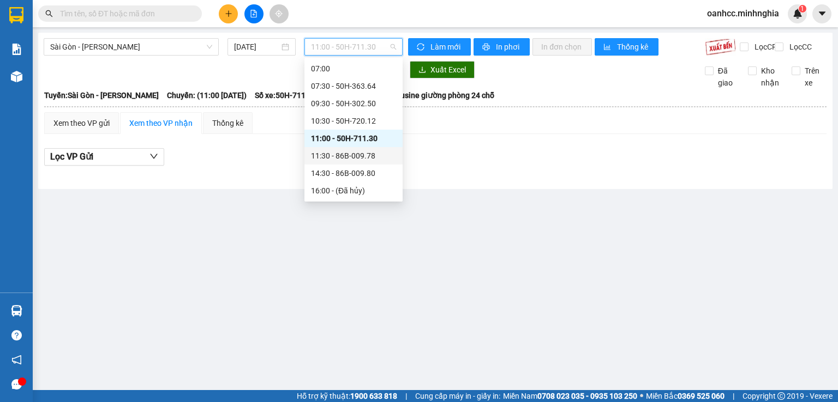
click at [345, 157] on div "11:30 - 86B-009.78" at bounding box center [353, 156] width 85 height 12
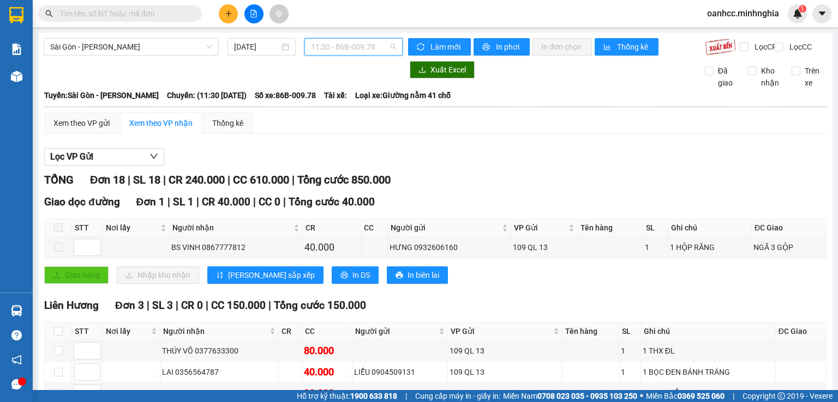
click at [341, 51] on span "11:30 - 86B-009.78" at bounding box center [354, 47] width 86 height 16
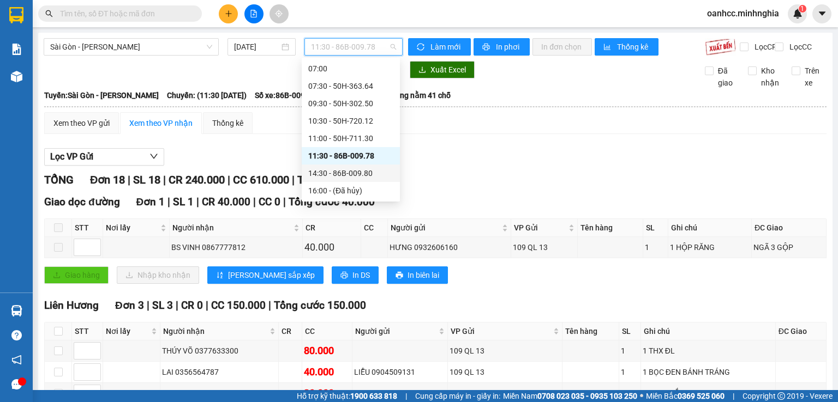
click at [347, 177] on div "14:30 - 86B-009.80" at bounding box center [350, 173] width 85 height 12
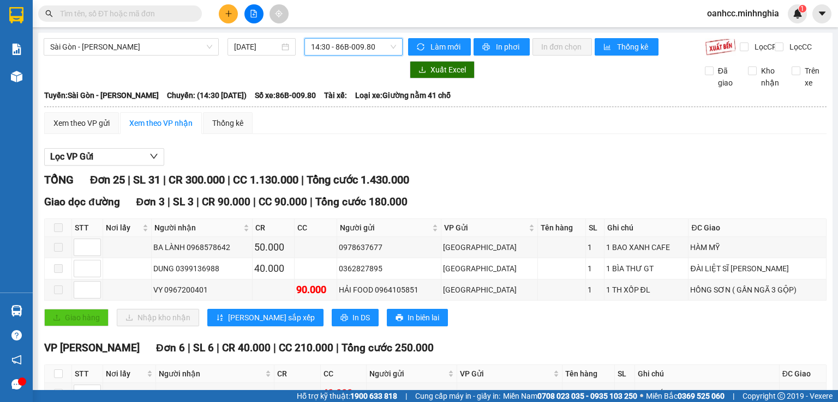
click at [343, 46] on span "14:30 - 86B-009.80" at bounding box center [354, 47] width 86 height 16
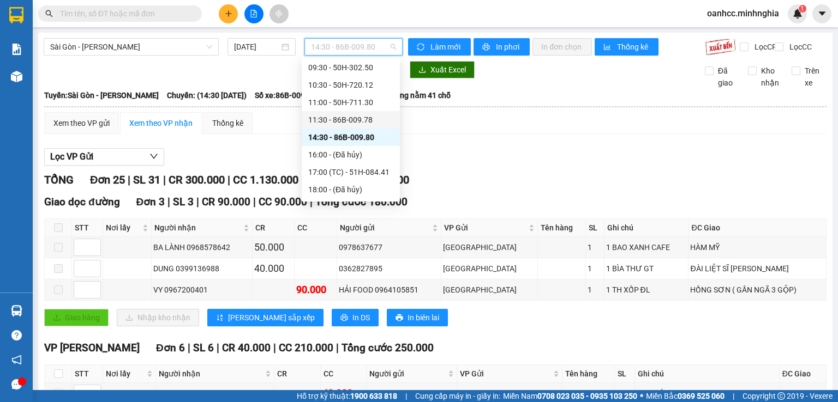
scroll to position [72, 0]
click at [347, 153] on div "17:00 (TC) - 51H-084.41" at bounding box center [350, 154] width 85 height 12
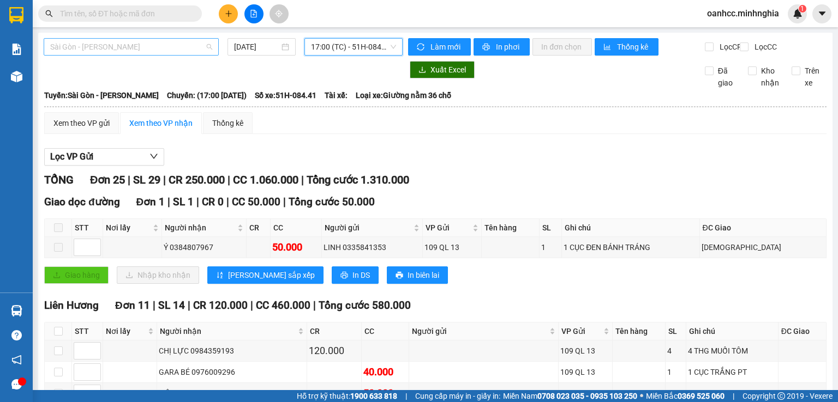
click at [141, 51] on span "Sài Gòn - [PERSON_NAME]" at bounding box center [131, 47] width 162 height 16
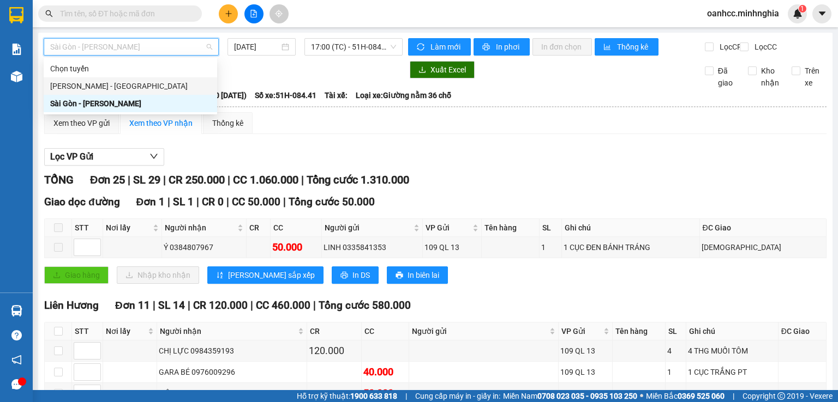
click at [80, 83] on div "[PERSON_NAME] - [GEOGRAPHIC_DATA]" at bounding box center [130, 86] width 160 height 12
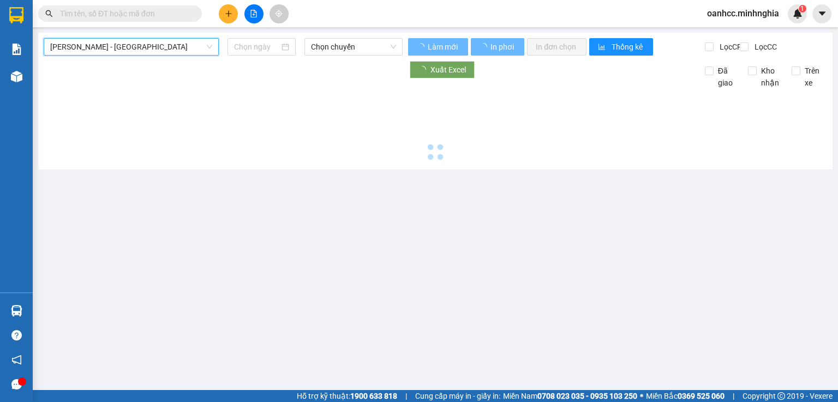
type input "[DATE]"
